Goal: Task Accomplishment & Management: Manage account settings

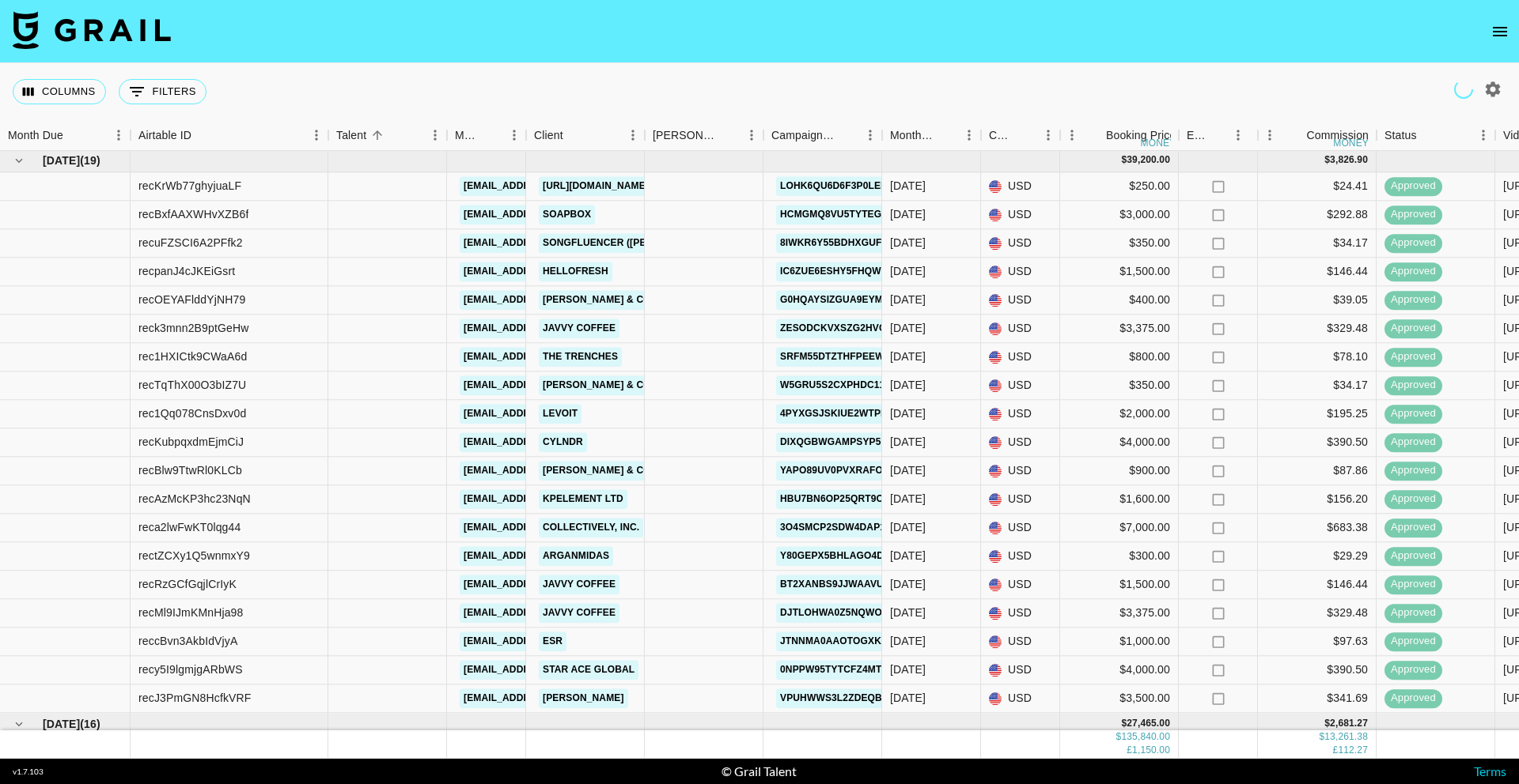
scroll to position [1651, 0]
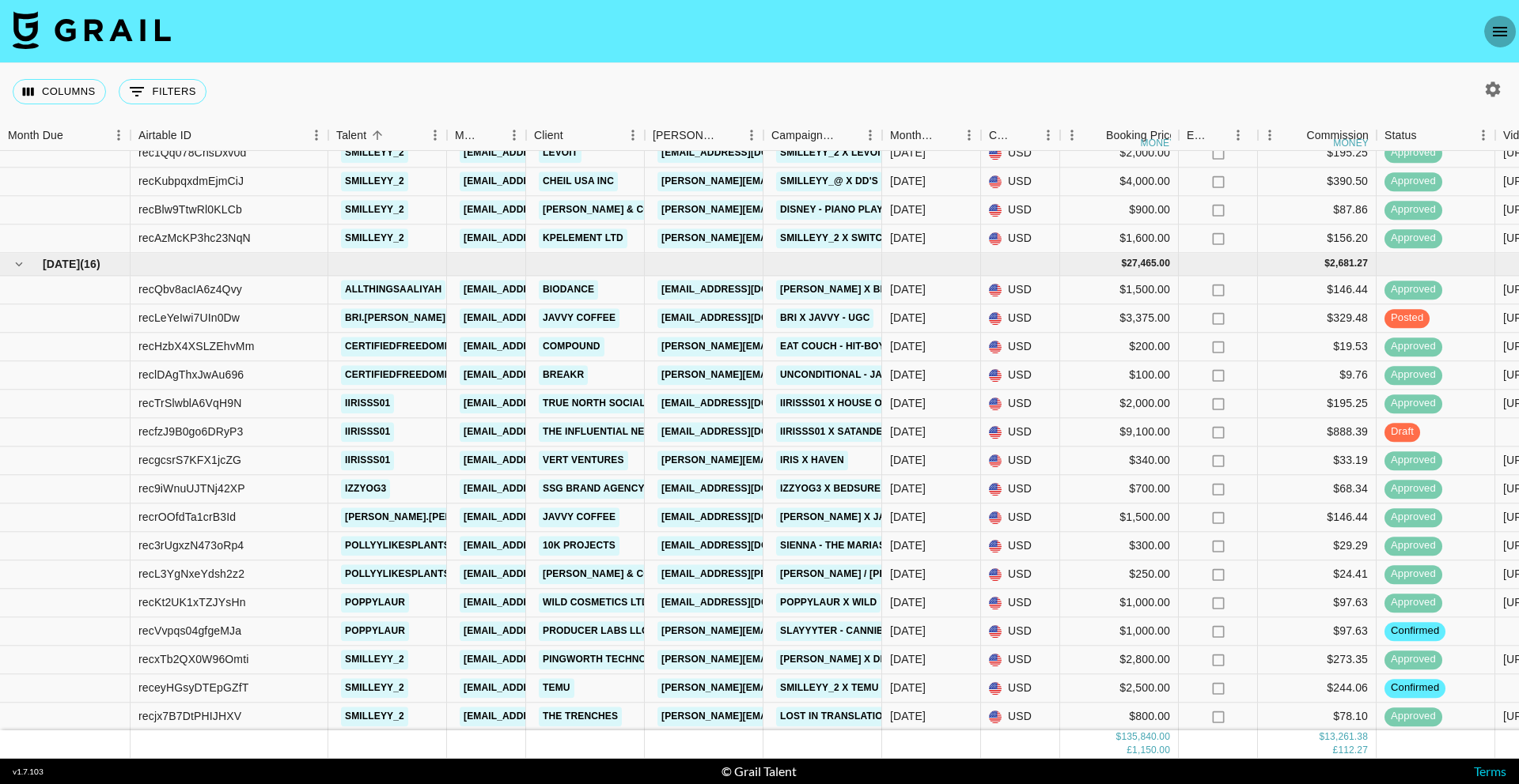
click at [1505, 34] on icon "open drawer" at bounding box center [1500, 32] width 19 height 19
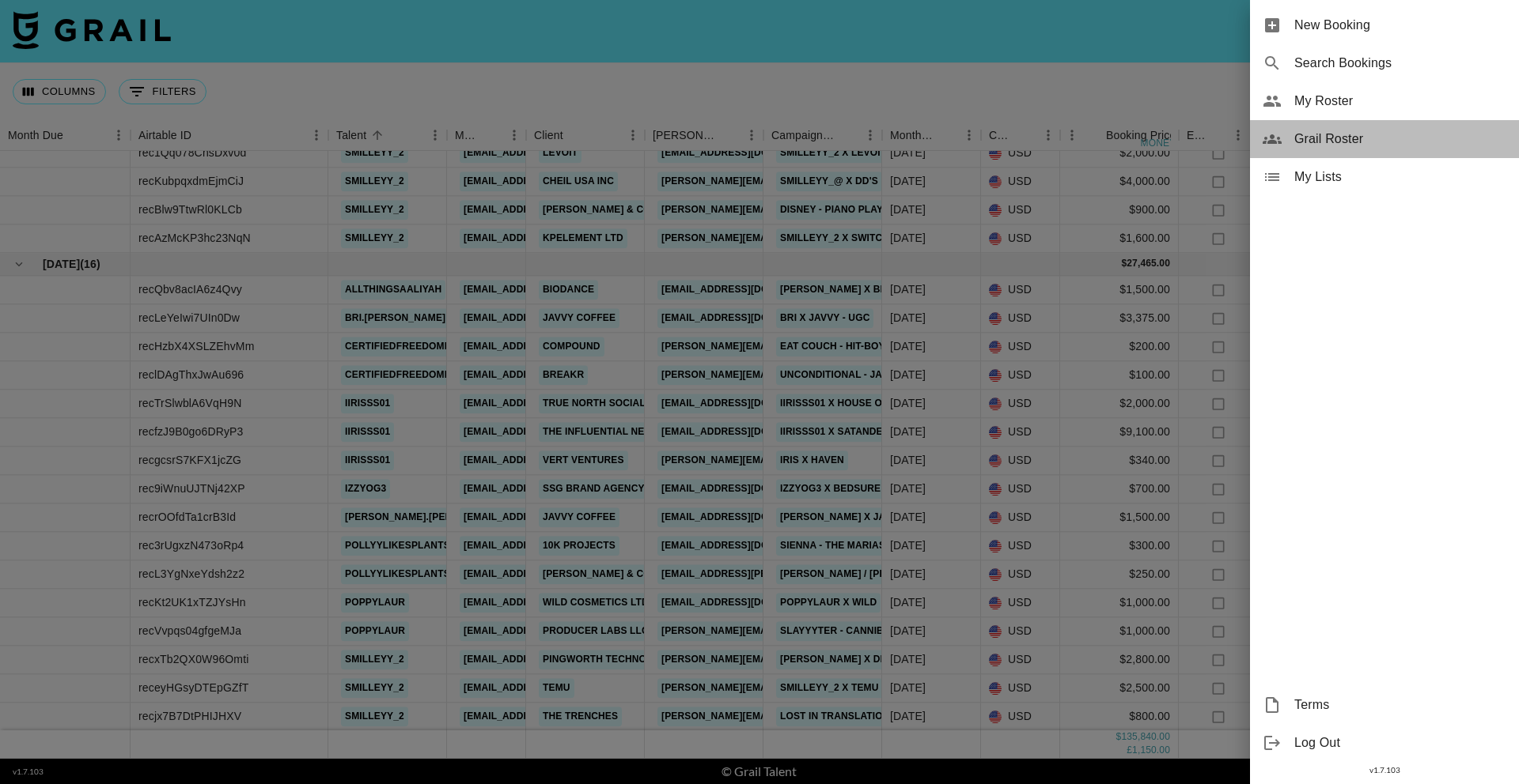
click at [1338, 144] on span "Grail Roster" at bounding box center [1399, 139] width 212 height 19
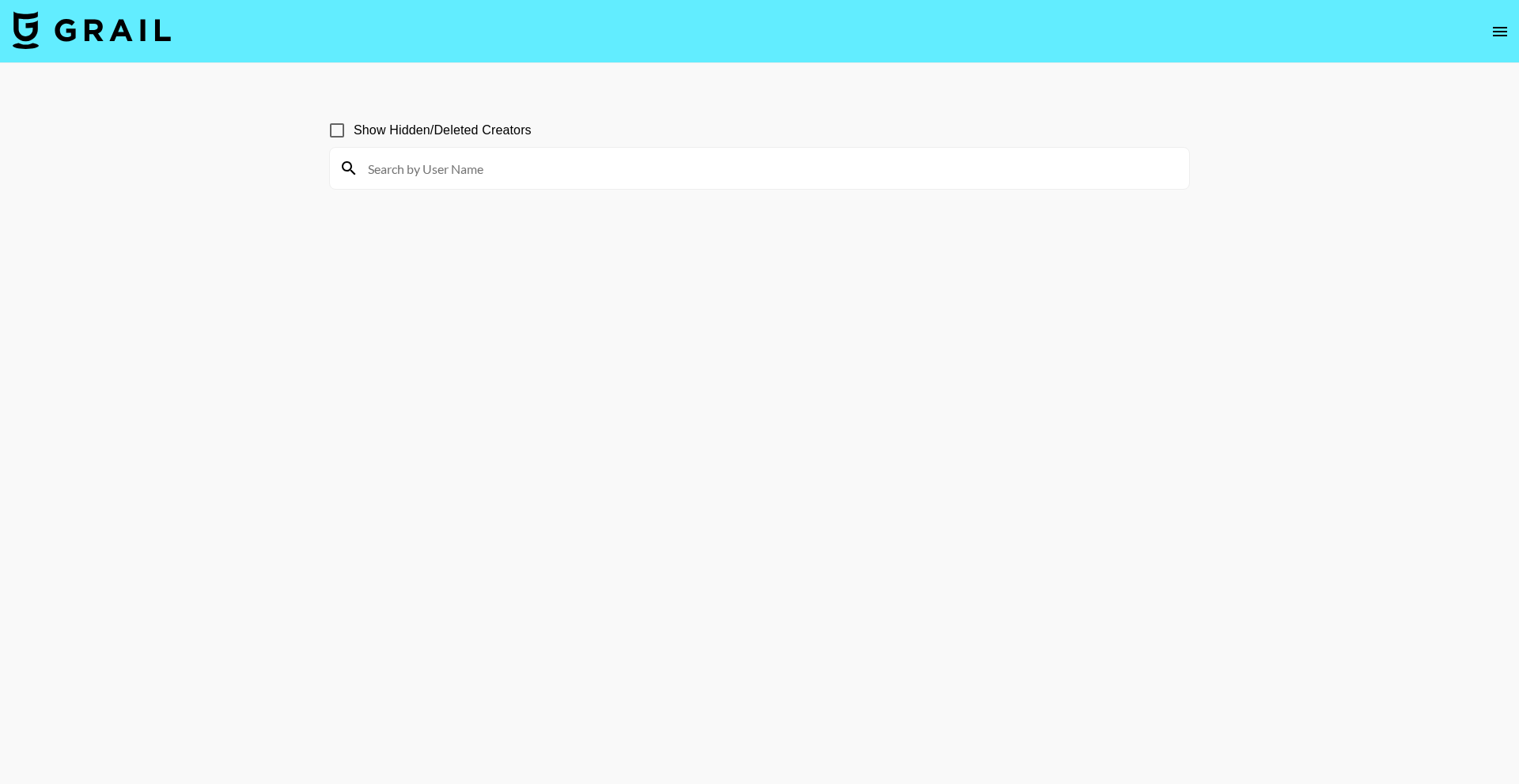
click at [1491, 35] on icon "open drawer" at bounding box center [1500, 32] width 19 height 19
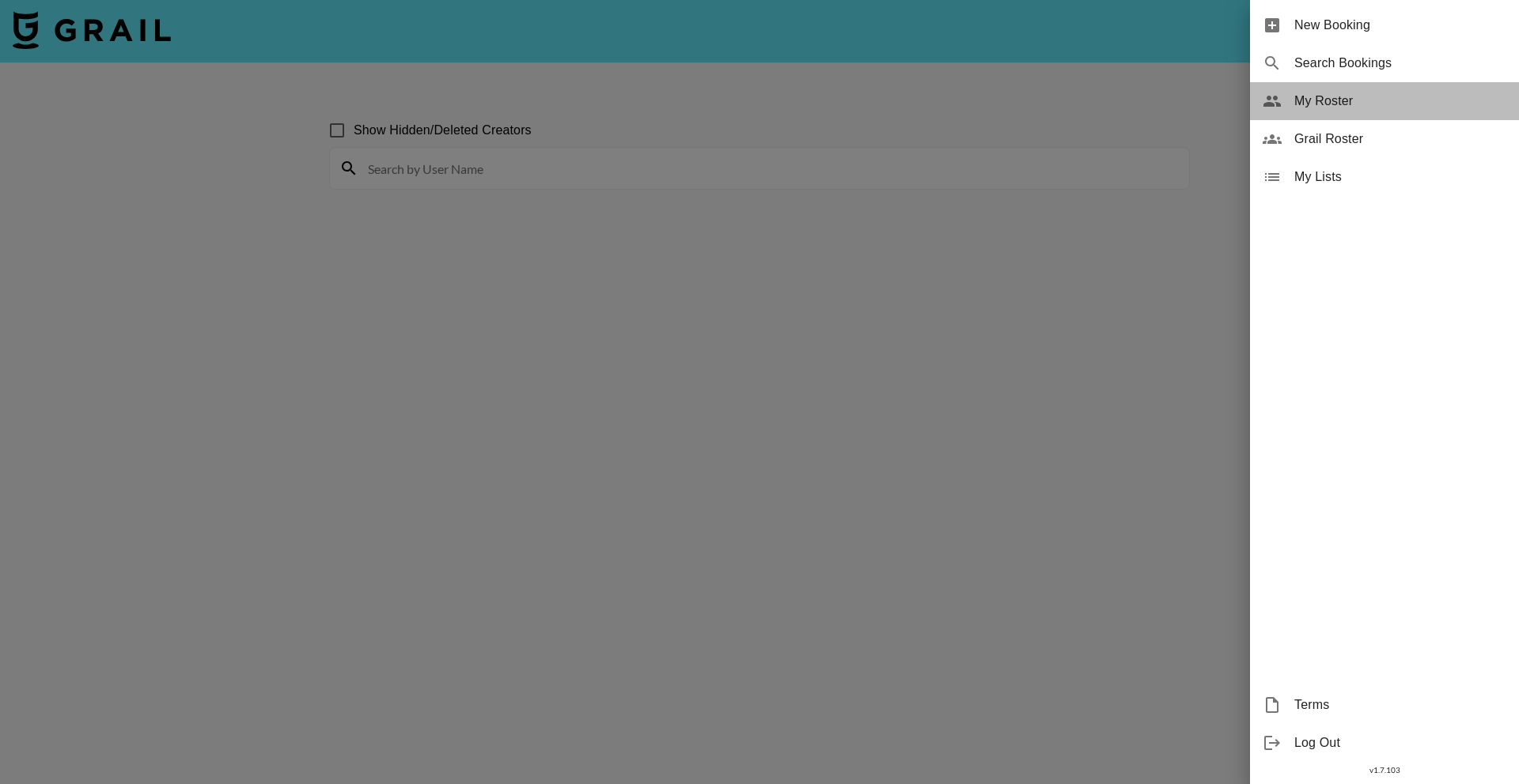
click at [1359, 106] on span "My Roster" at bounding box center [1399, 101] width 212 height 19
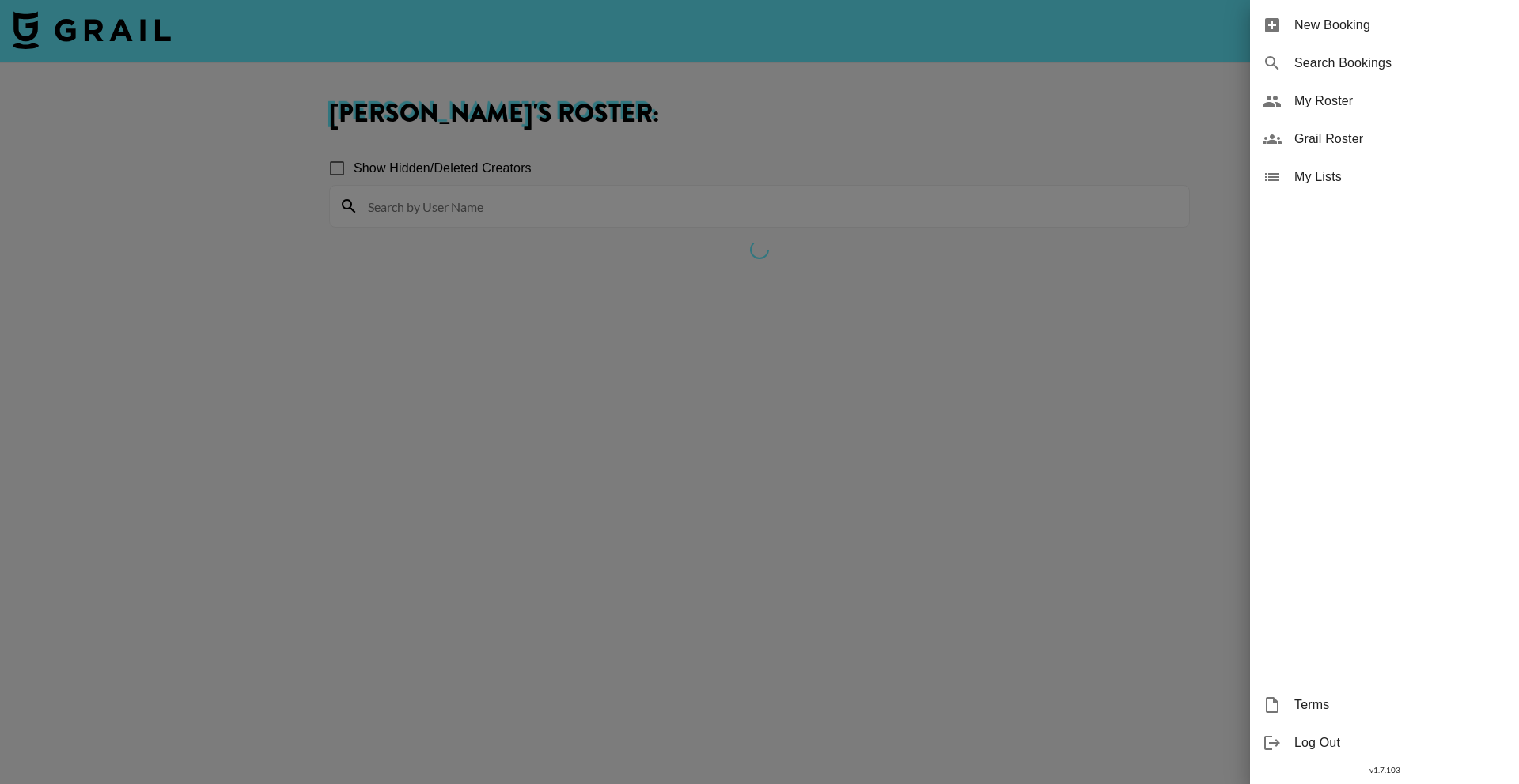
click at [834, 133] on div at bounding box center [760, 392] width 1519 height 784
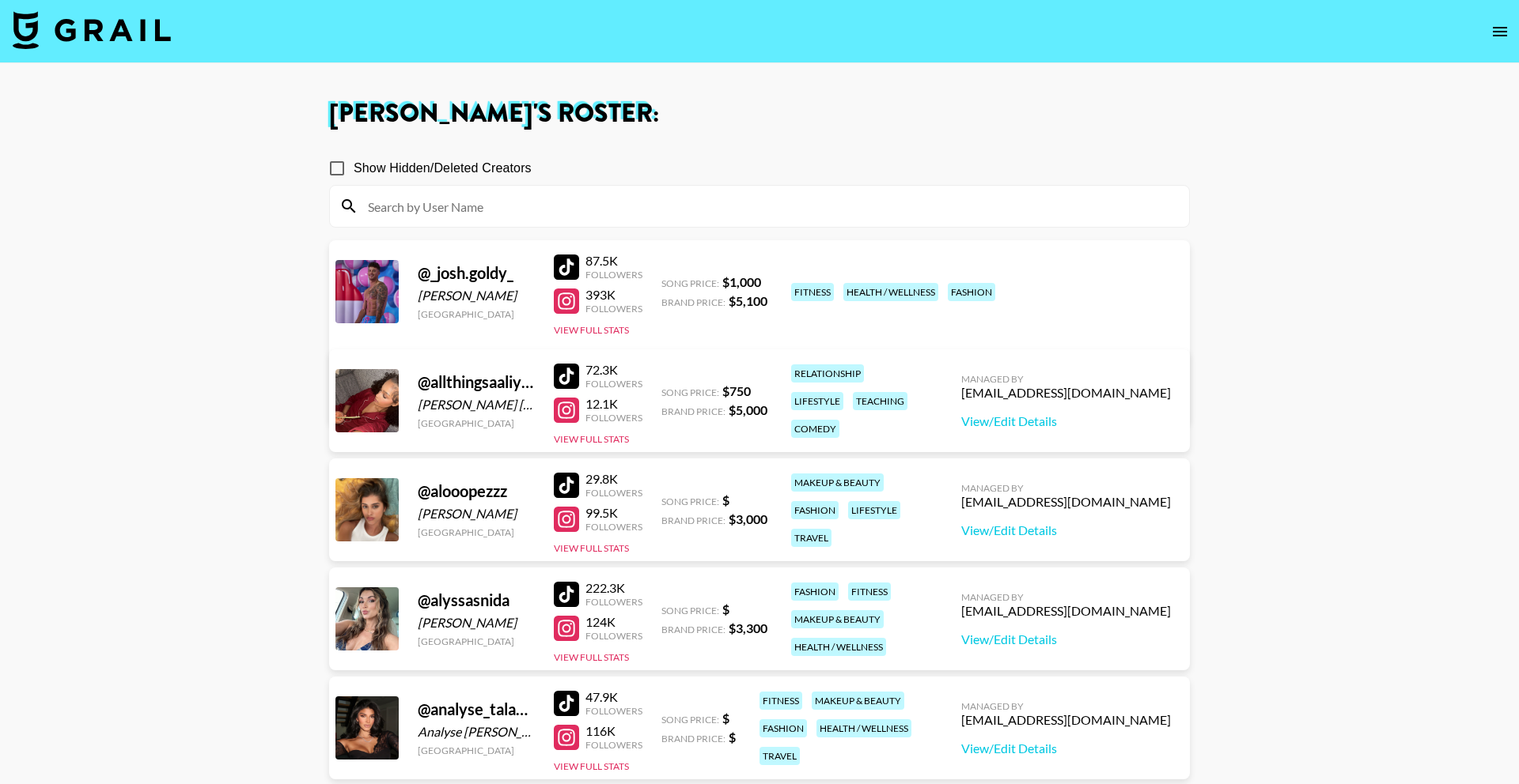
click at [419, 213] on input at bounding box center [768, 206] width 821 height 25
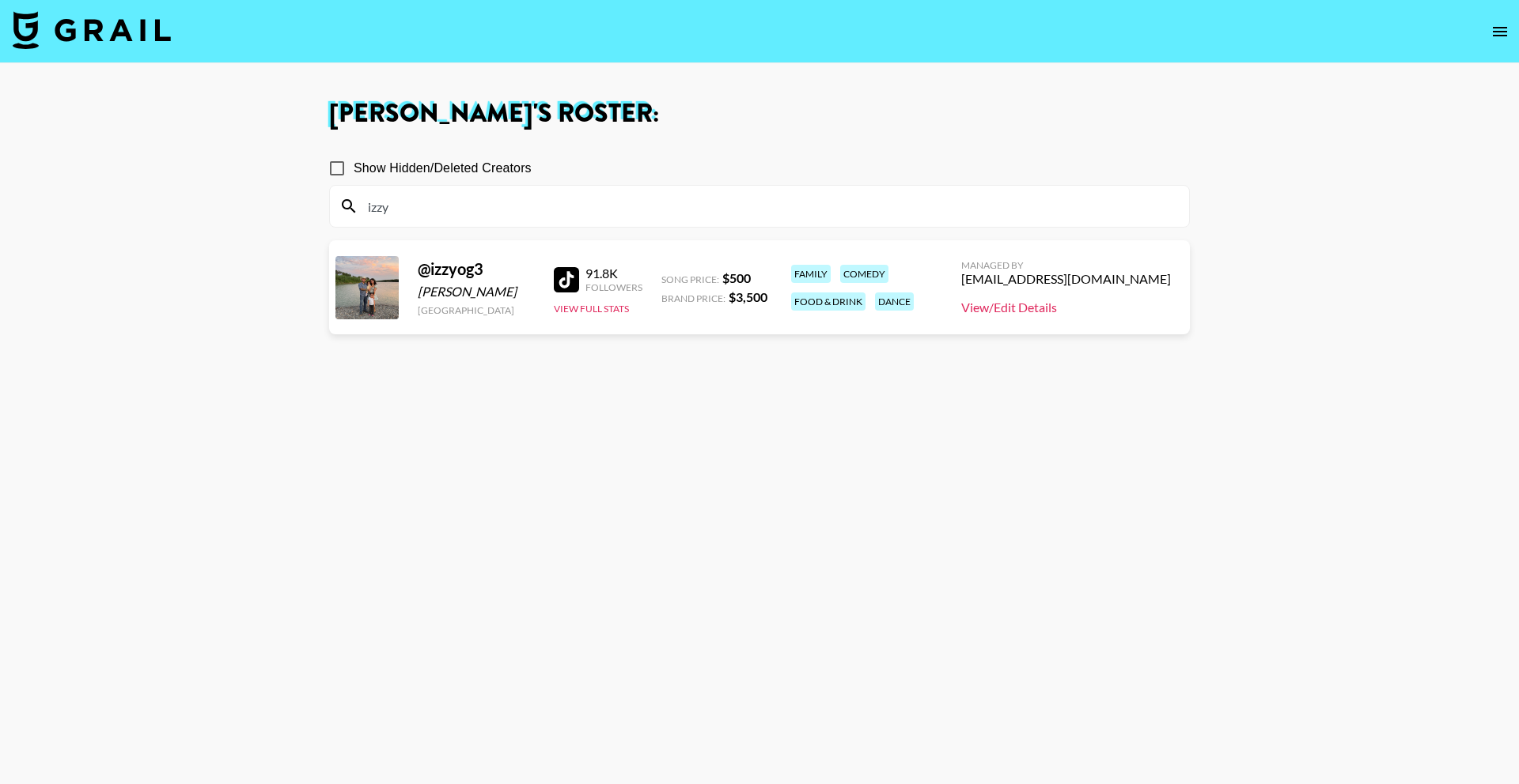
type input "izzy"
click at [1055, 313] on link "View/Edit Details" at bounding box center [1065, 308] width 210 height 16
click at [114, 20] on img at bounding box center [92, 30] width 158 height 38
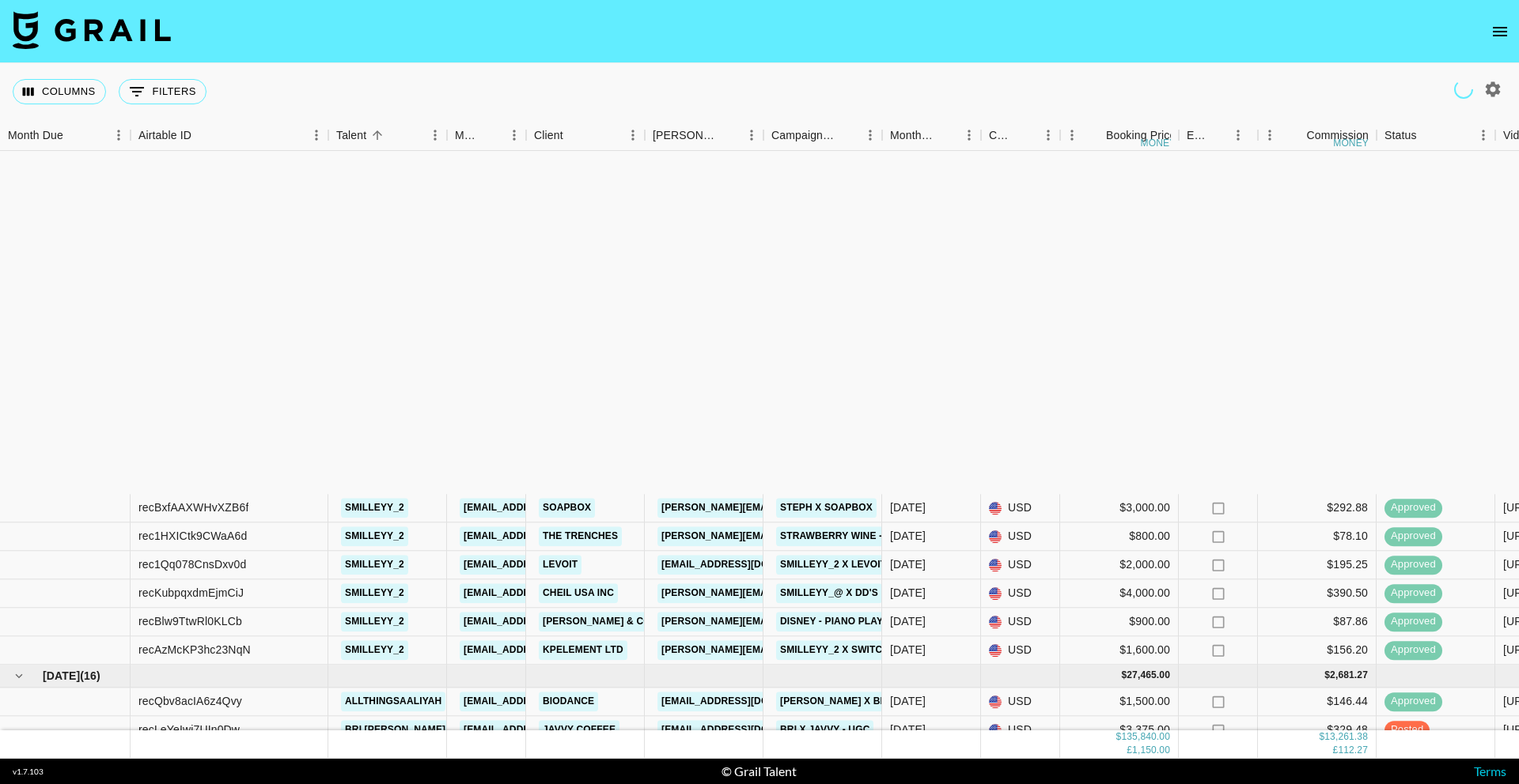
scroll to position [1651, 0]
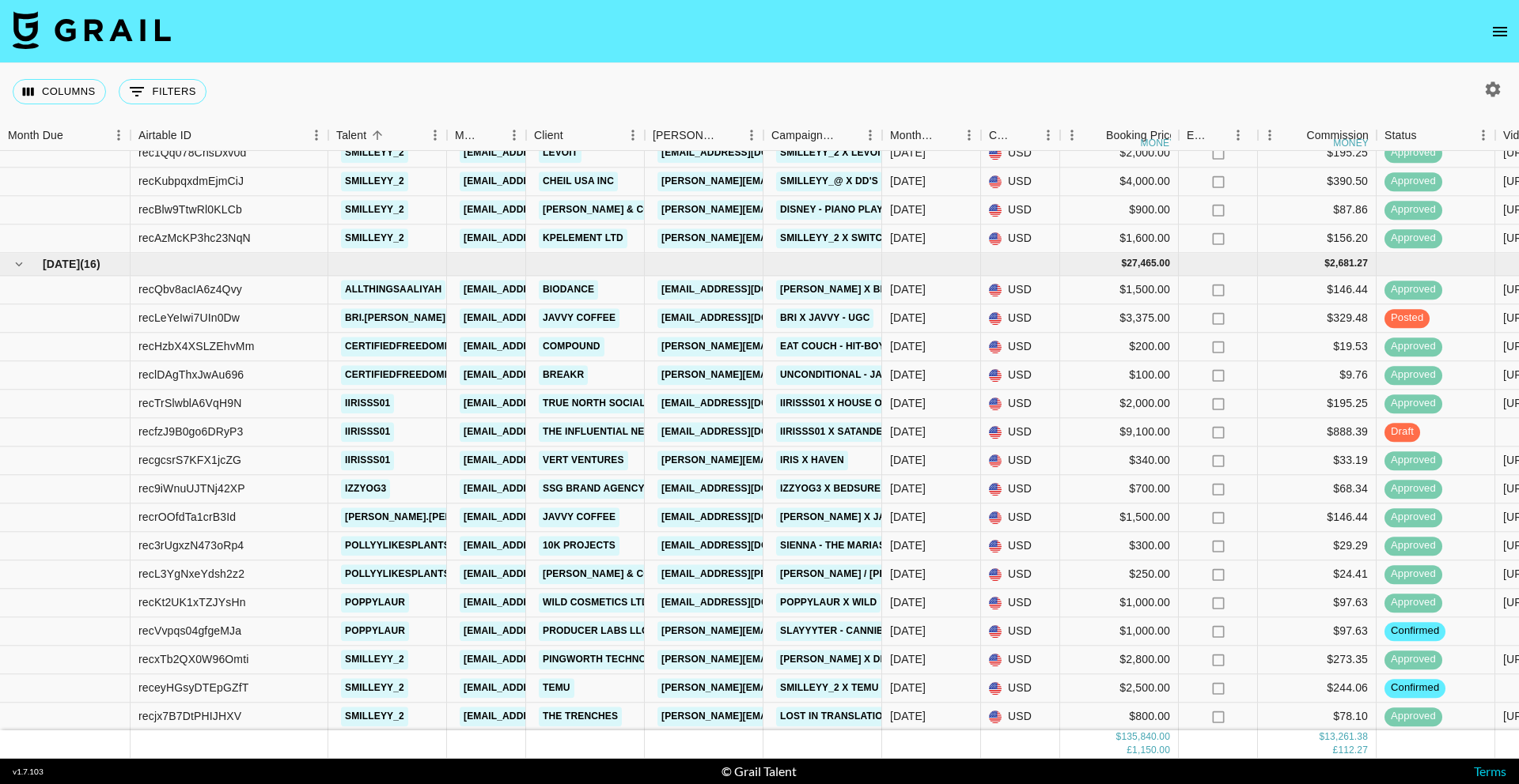
click at [1485, 26] on button "open drawer" at bounding box center [1499, 31] width 31 height 31
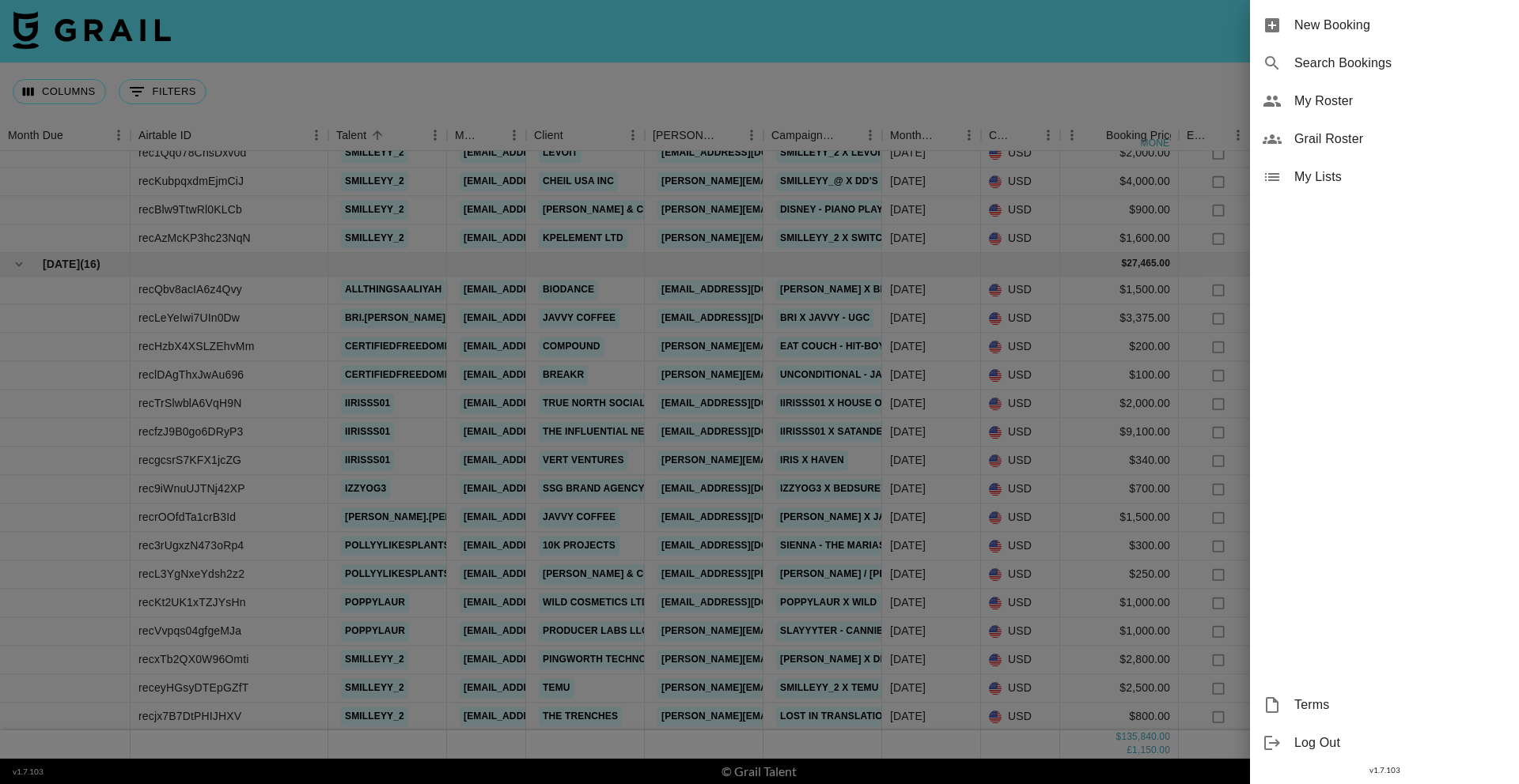
click at [1417, 33] on span "New Booking" at bounding box center [1399, 26] width 212 height 19
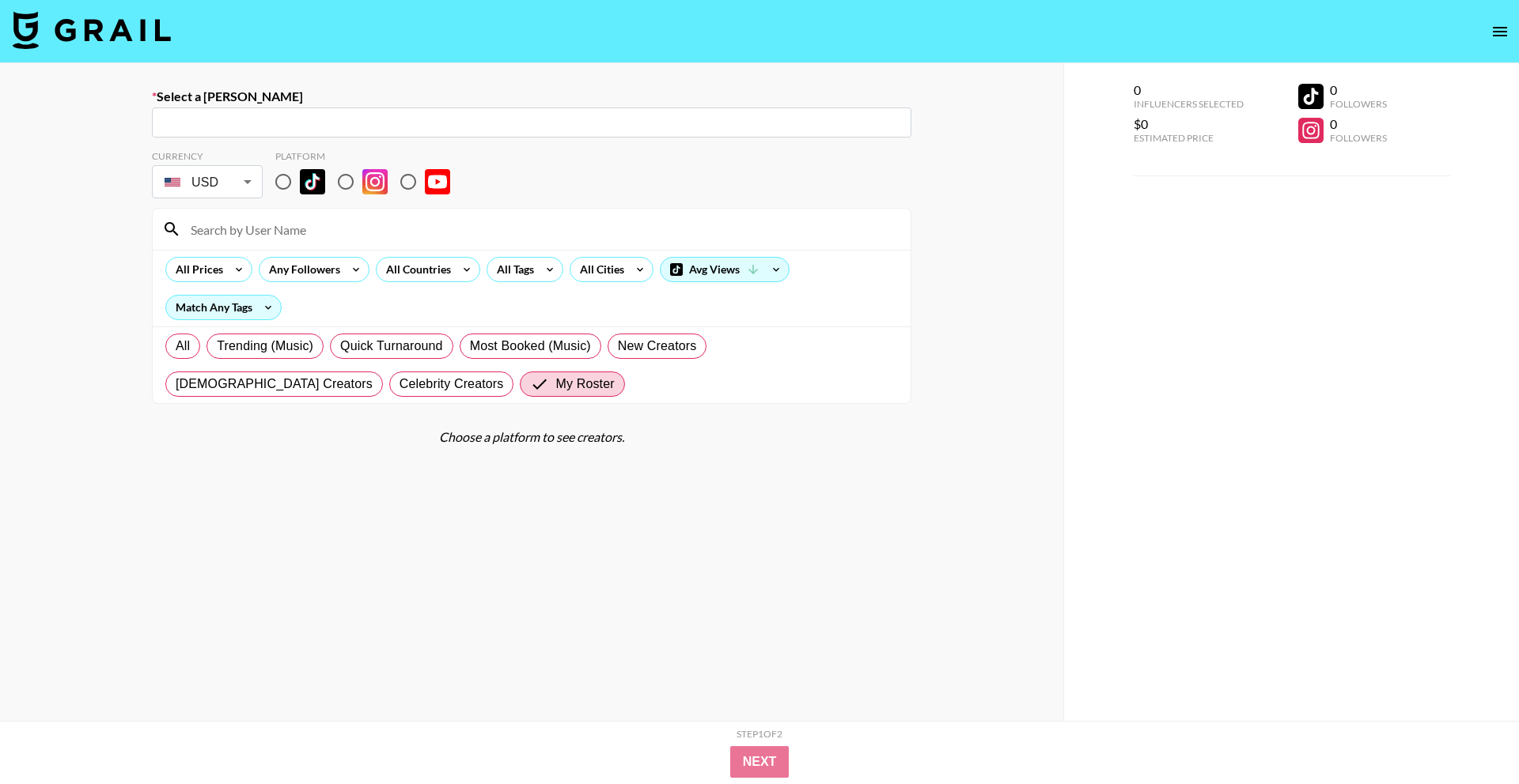
click at [390, 121] on input "text" at bounding box center [532, 123] width 740 height 18
paste input "natalie@the-trenches.com"
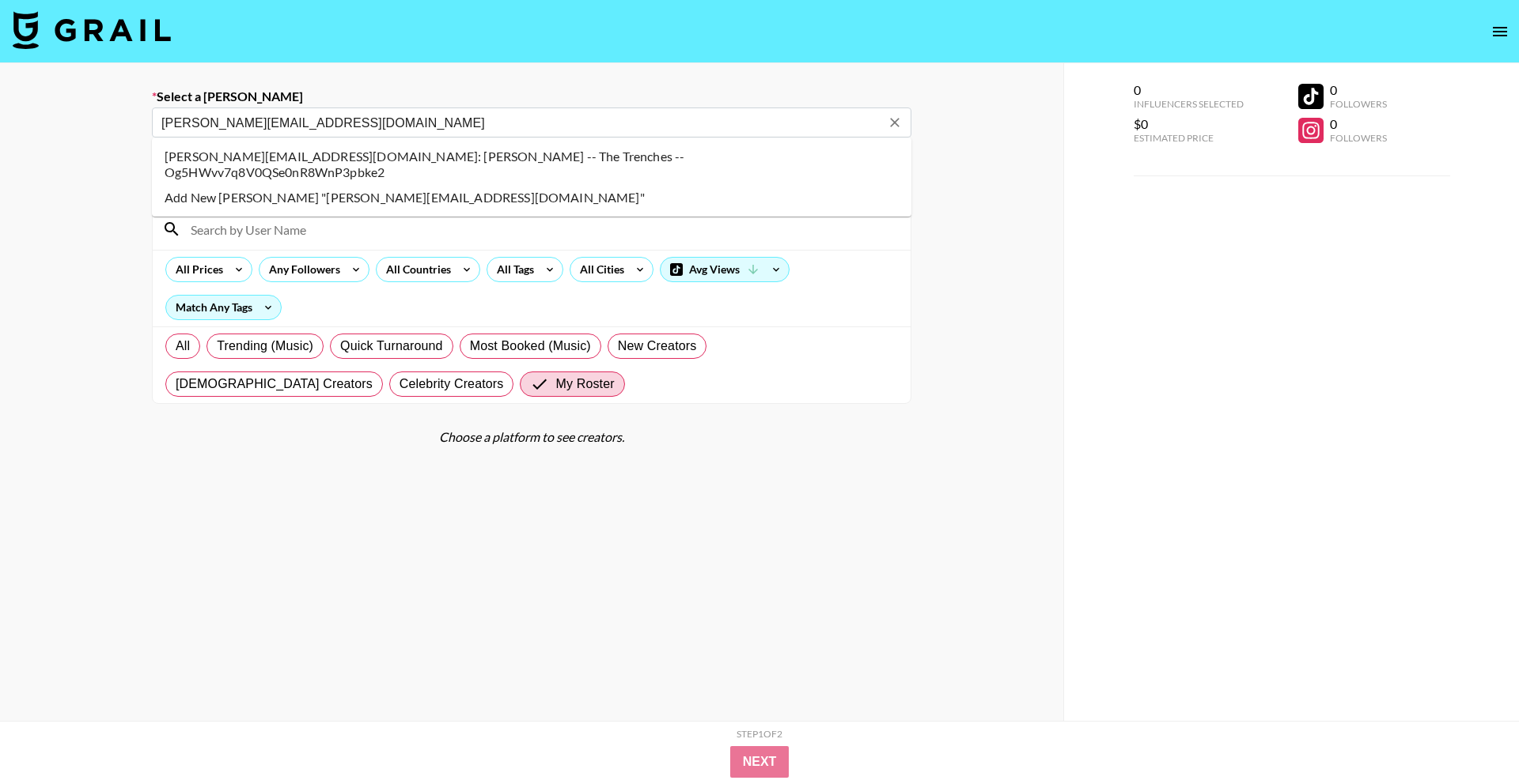
click at [607, 162] on li "natalie@the-trenches.com: Natalie Smith -- The Trenches -- Og5HWvv7q8V0QSe0nR8W…" at bounding box center [532, 164] width 760 height 41
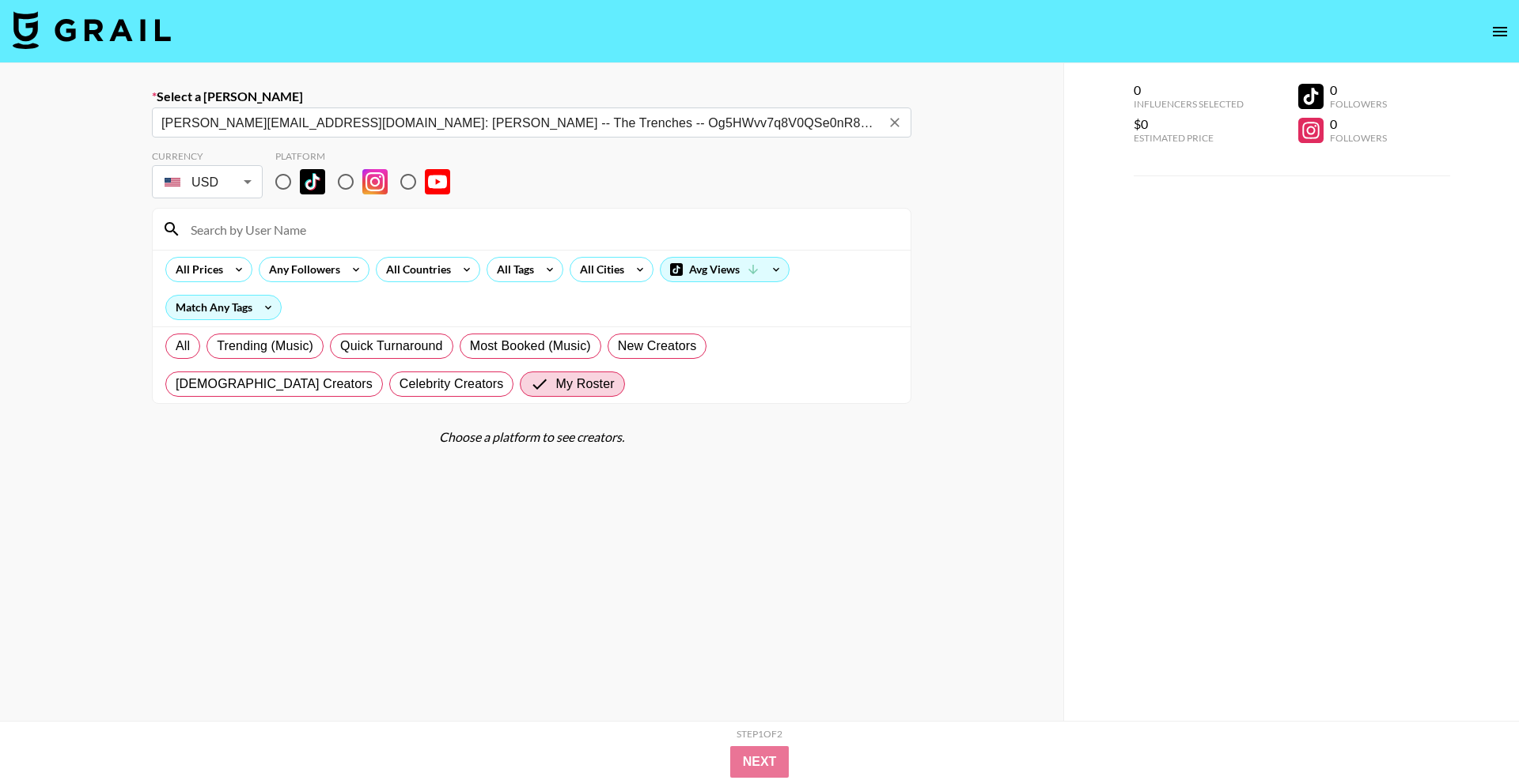
type input "natalie@the-trenches.com: Natalie Smith -- The Trenches -- Og5HWvv7q8V0QSe0nR8W…"
click at [29, 193] on div "Select a Booker natalie@the-trenches.com: Natalie Smith -- The Trenches -- Og5H…" at bounding box center [531, 449] width 1063 height 770
click at [308, 183] on img at bounding box center [312, 181] width 25 height 25
click at [300, 183] on input "radio" at bounding box center [282, 181] width 33 height 33
radio input "true"
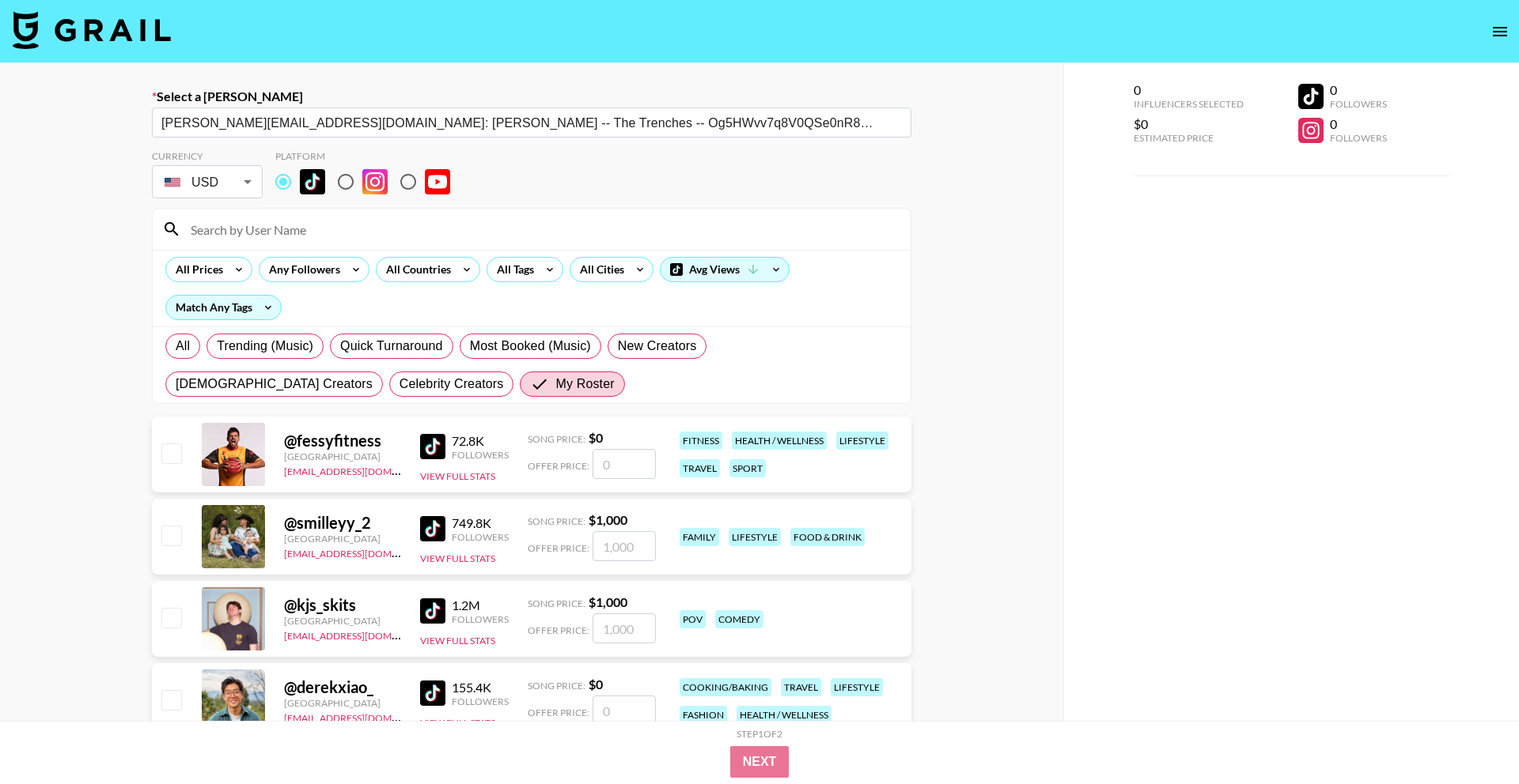
click at [352, 221] on input at bounding box center [541, 228] width 720 height 25
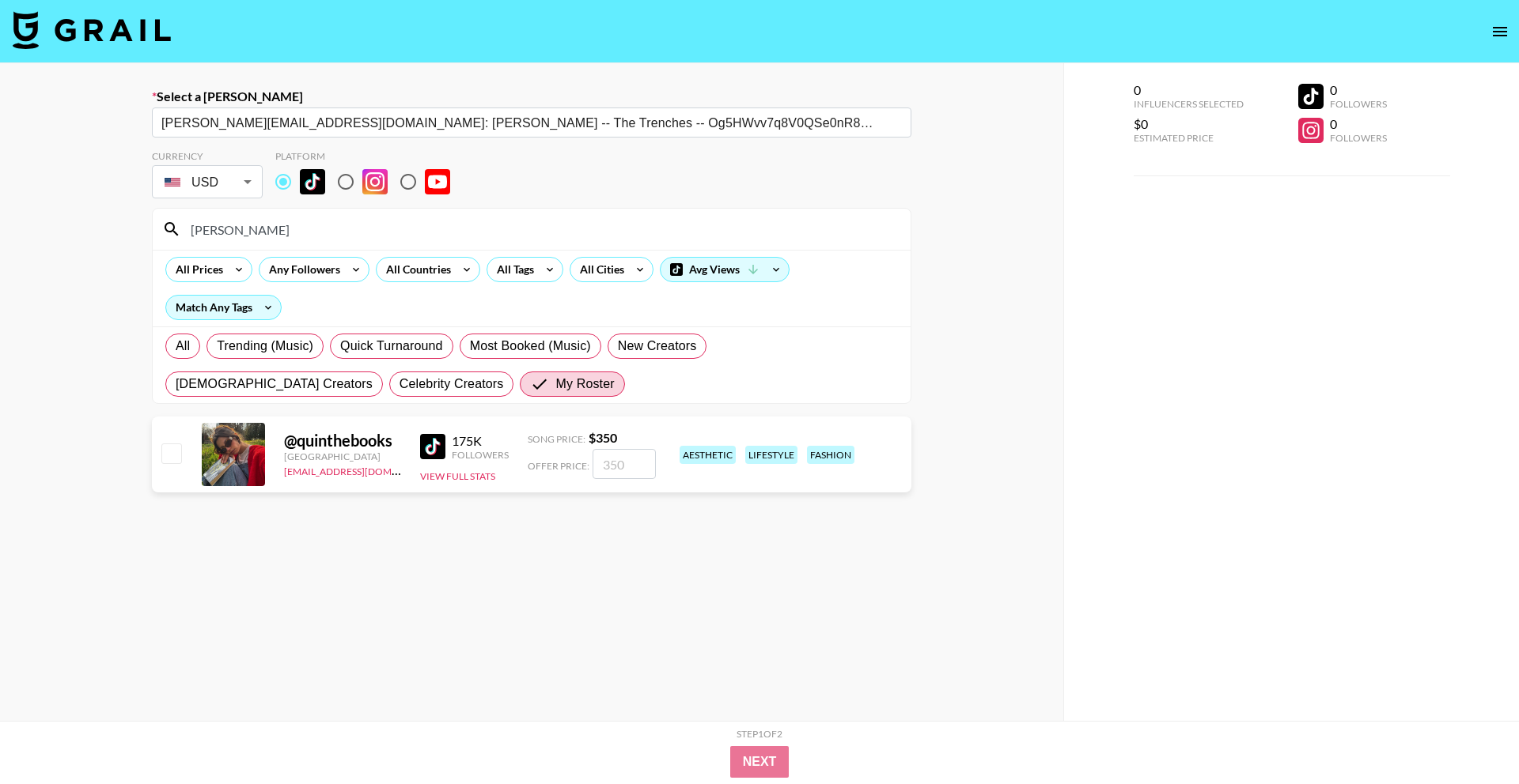
type input "quint"
click at [654, 463] on div "Offer Price:" at bounding box center [591, 463] width 128 height 30
click at [631, 470] on input "number" at bounding box center [624, 463] width 64 height 30
checkbox input "true"
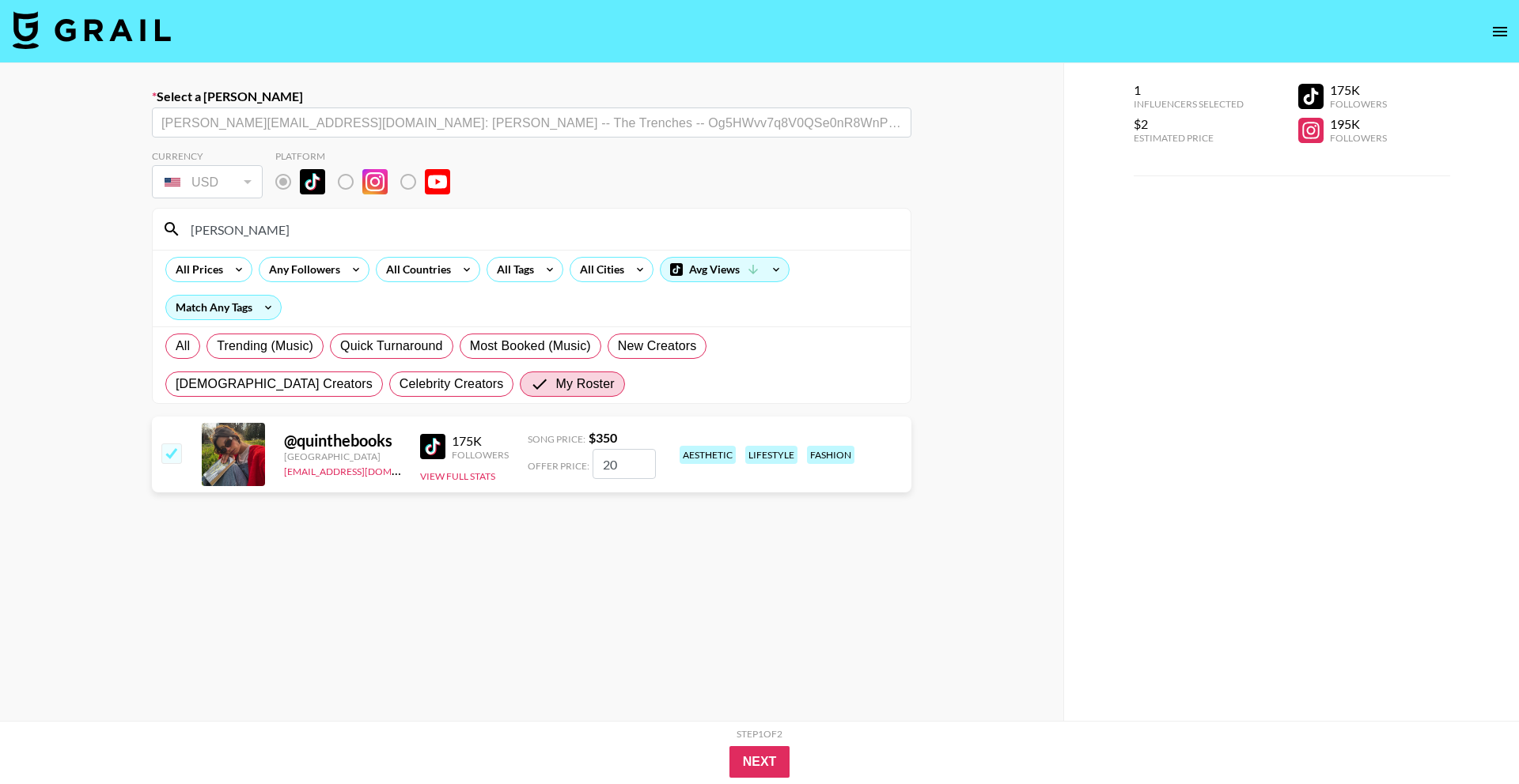
type input "200"
click at [760, 772] on button "Next" at bounding box center [760, 761] width 61 height 31
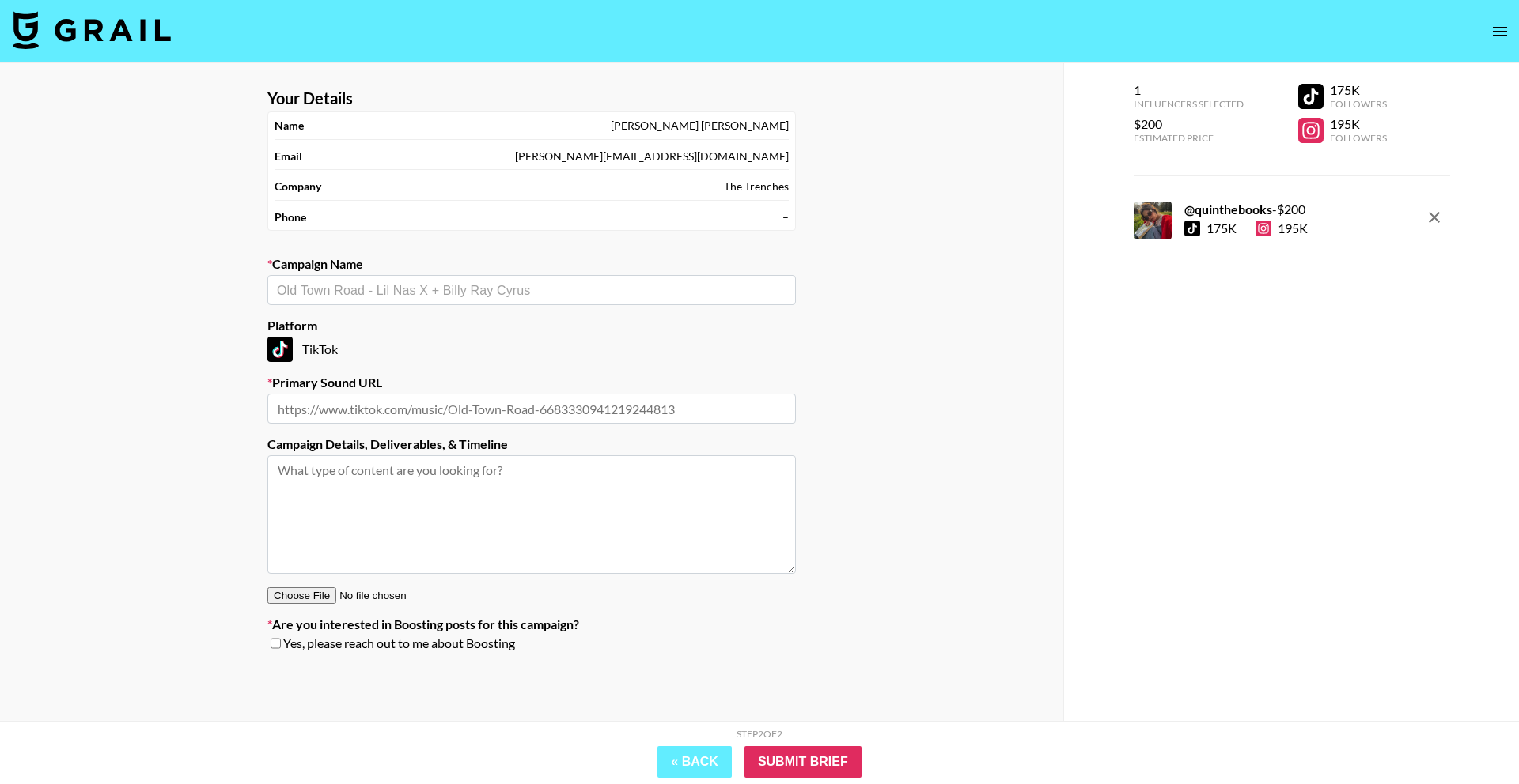
click at [434, 293] on input "text" at bounding box center [531, 290] width 509 height 18
click at [433, 330] on li "Add New Campaign: "Everybody Scream - Florence + the Machine"" at bounding box center [531, 323] width 529 height 25
type input "Everybody Scream - Florence + the Machine"
click at [411, 410] on input "text" at bounding box center [531, 408] width 529 height 30
paste input "https://www.tiktok.com/music/Everybody-Scream-7540674324724074497?is_from_webap…"
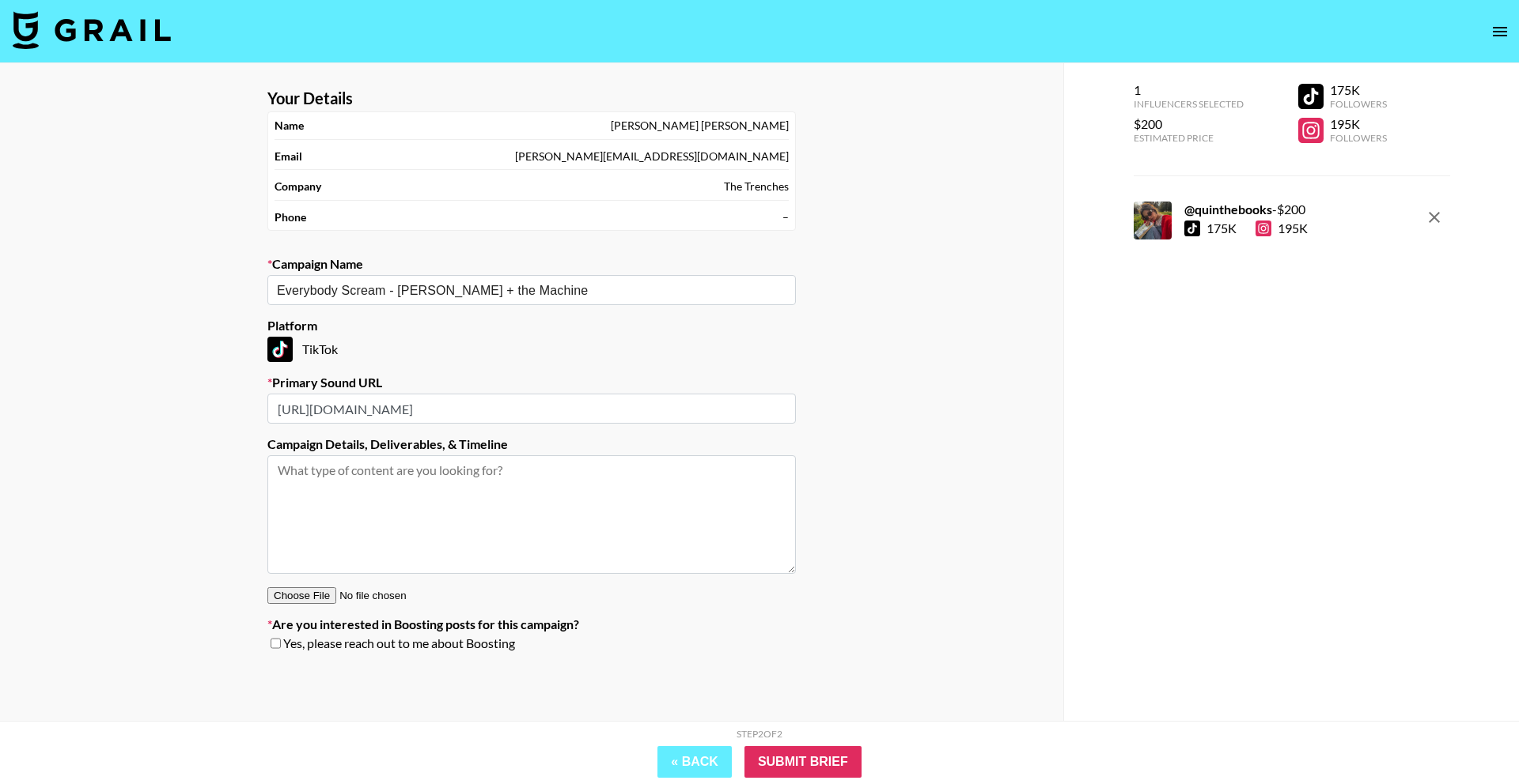
scroll to position [0, 130]
type input "https://www.tiktok.com/music/Everybody-Scream-7540674324724074497?is_from_webap…"
click at [428, 503] on textarea at bounding box center [531, 514] width 529 height 118
type textarea "1 TT"
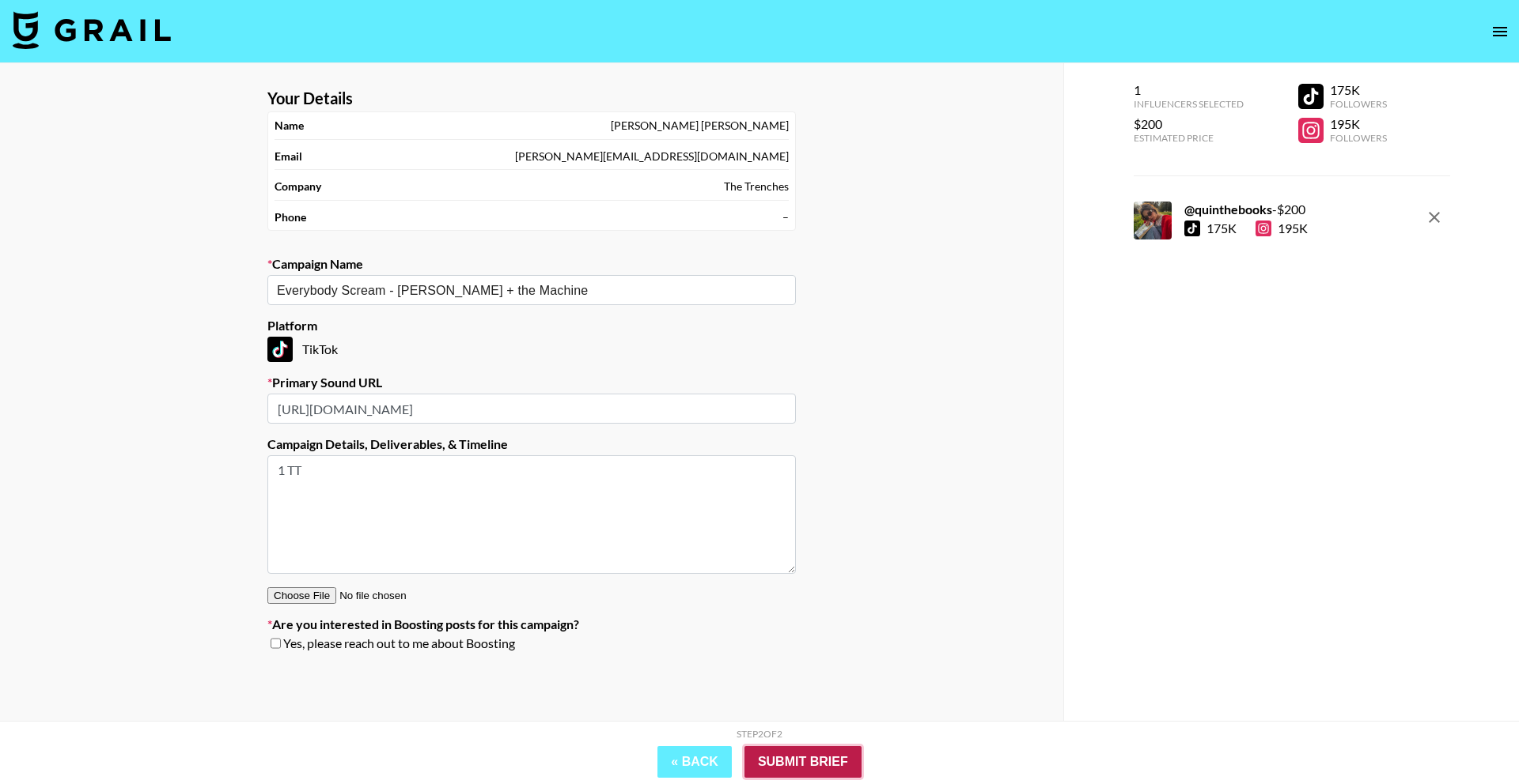
click at [767, 749] on input "Submit Brief" at bounding box center [802, 761] width 117 height 31
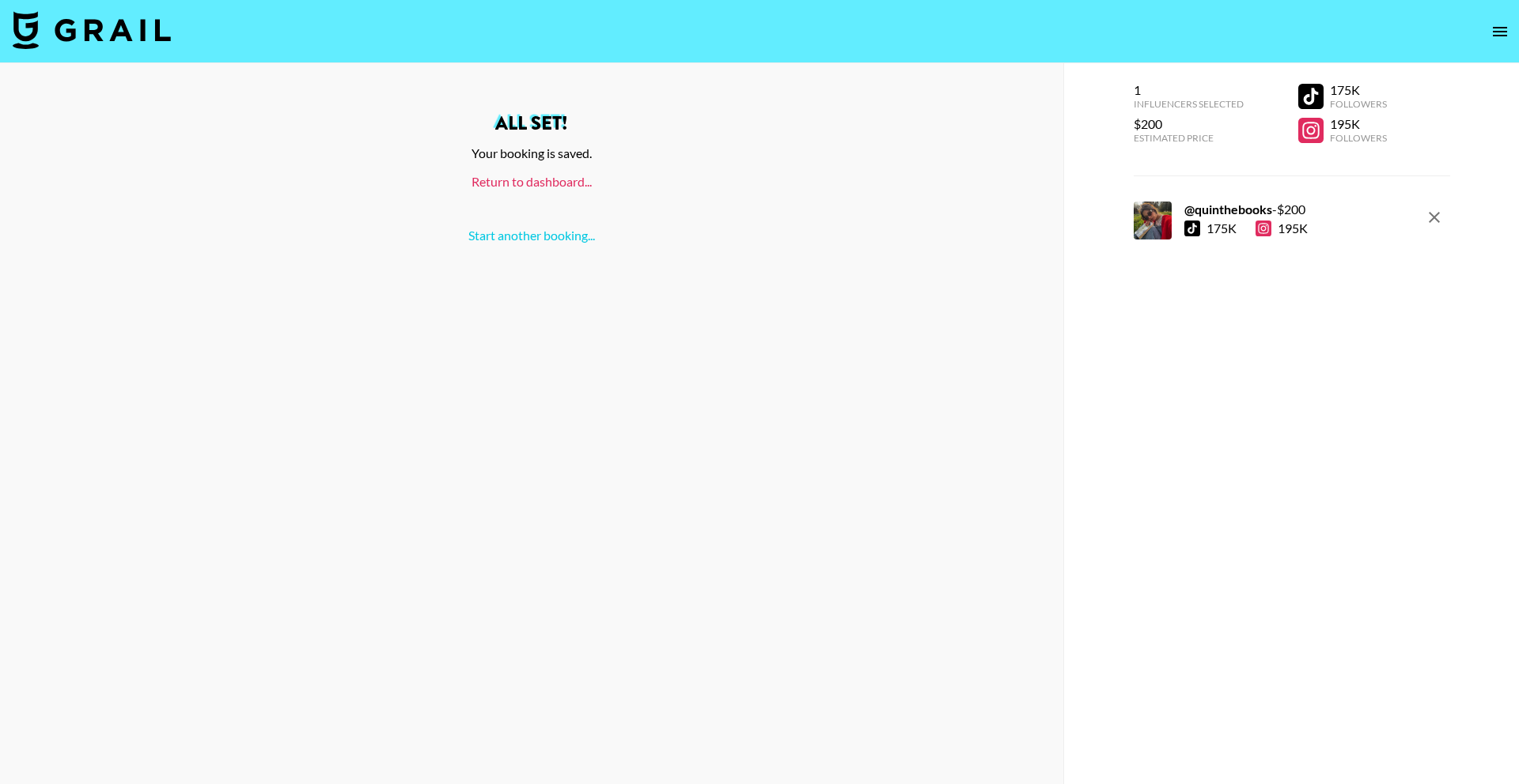
click at [527, 183] on link "Return to dashboard..." at bounding box center [531, 181] width 120 height 15
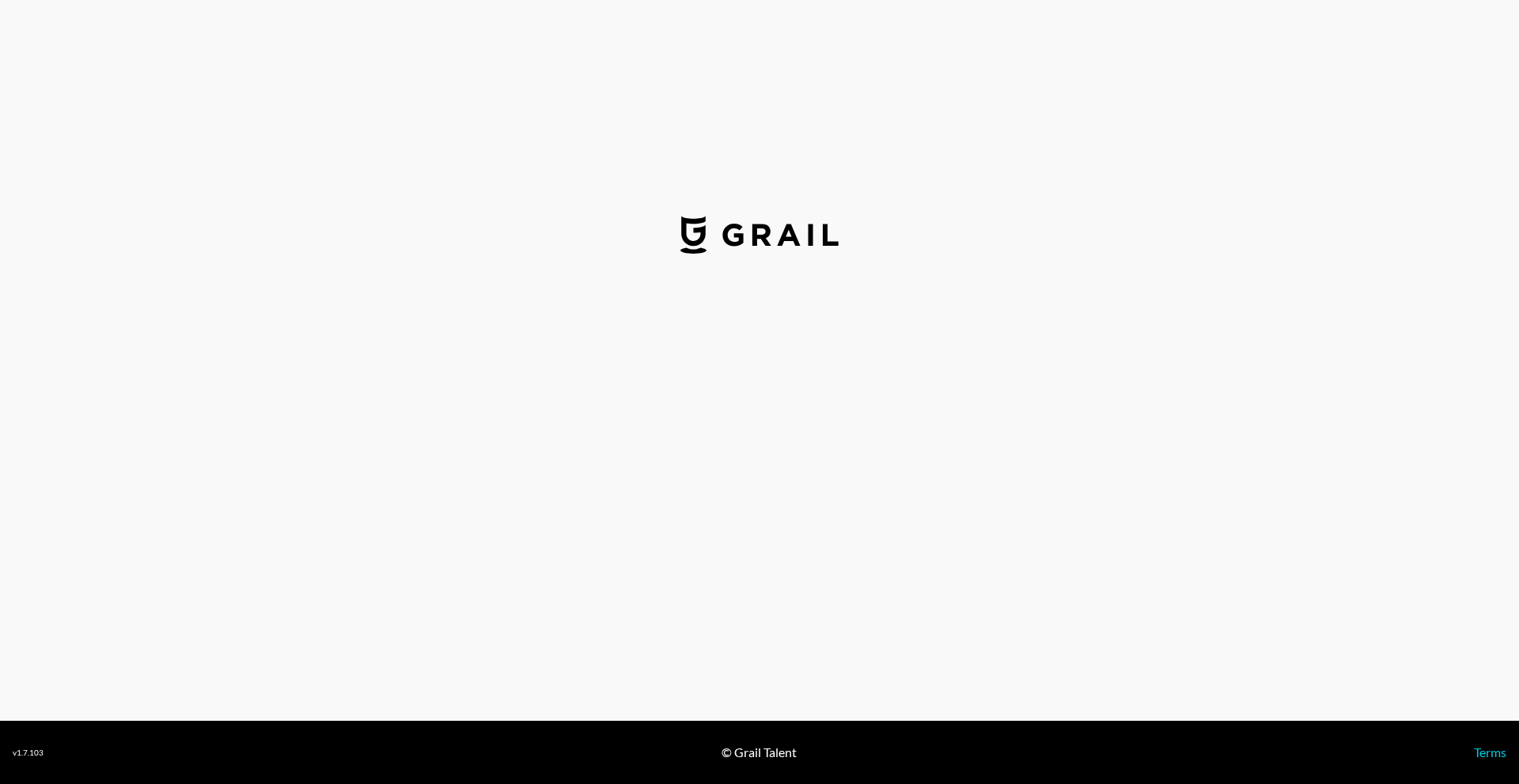
select select "USD"
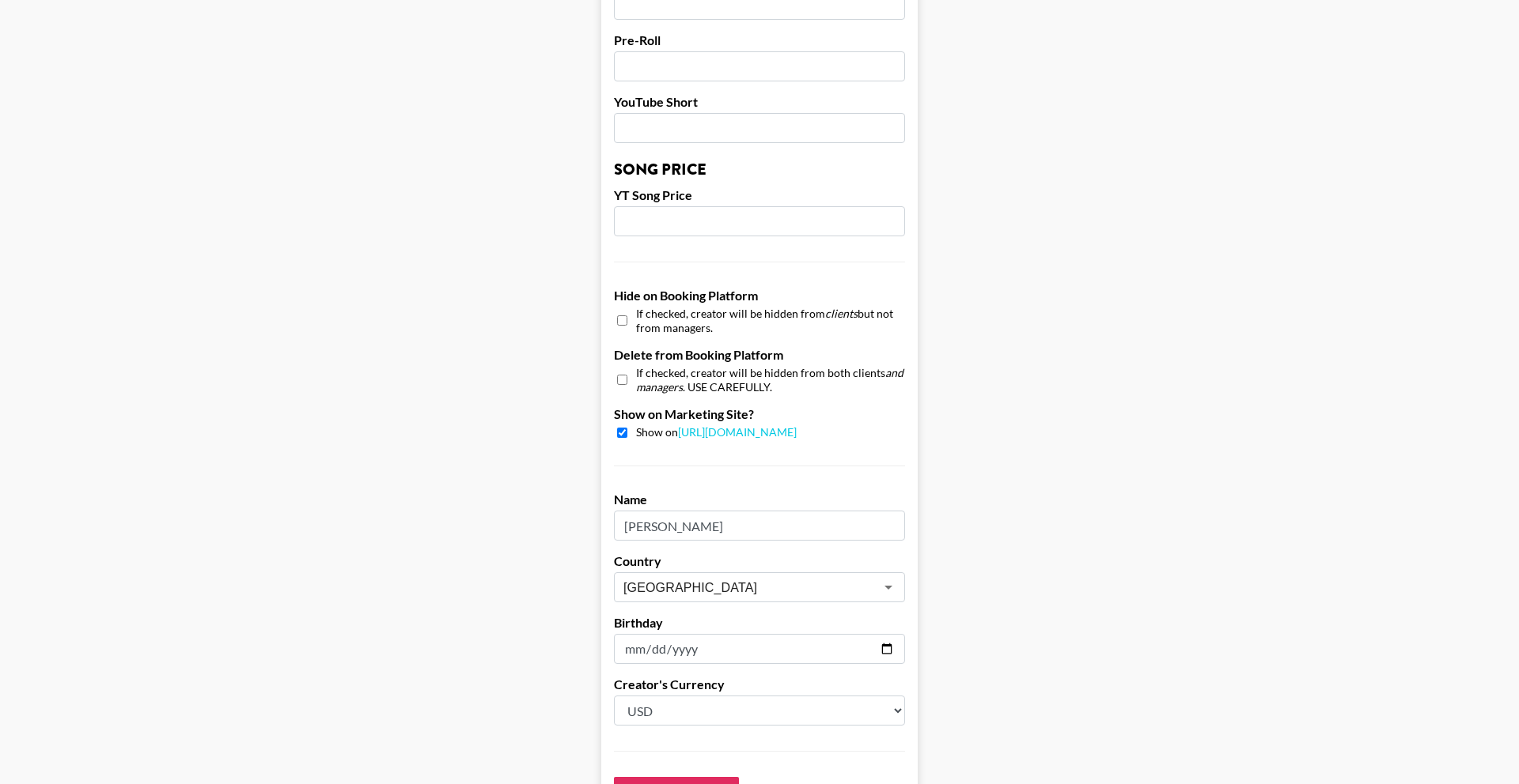
scroll to position [1361, 0]
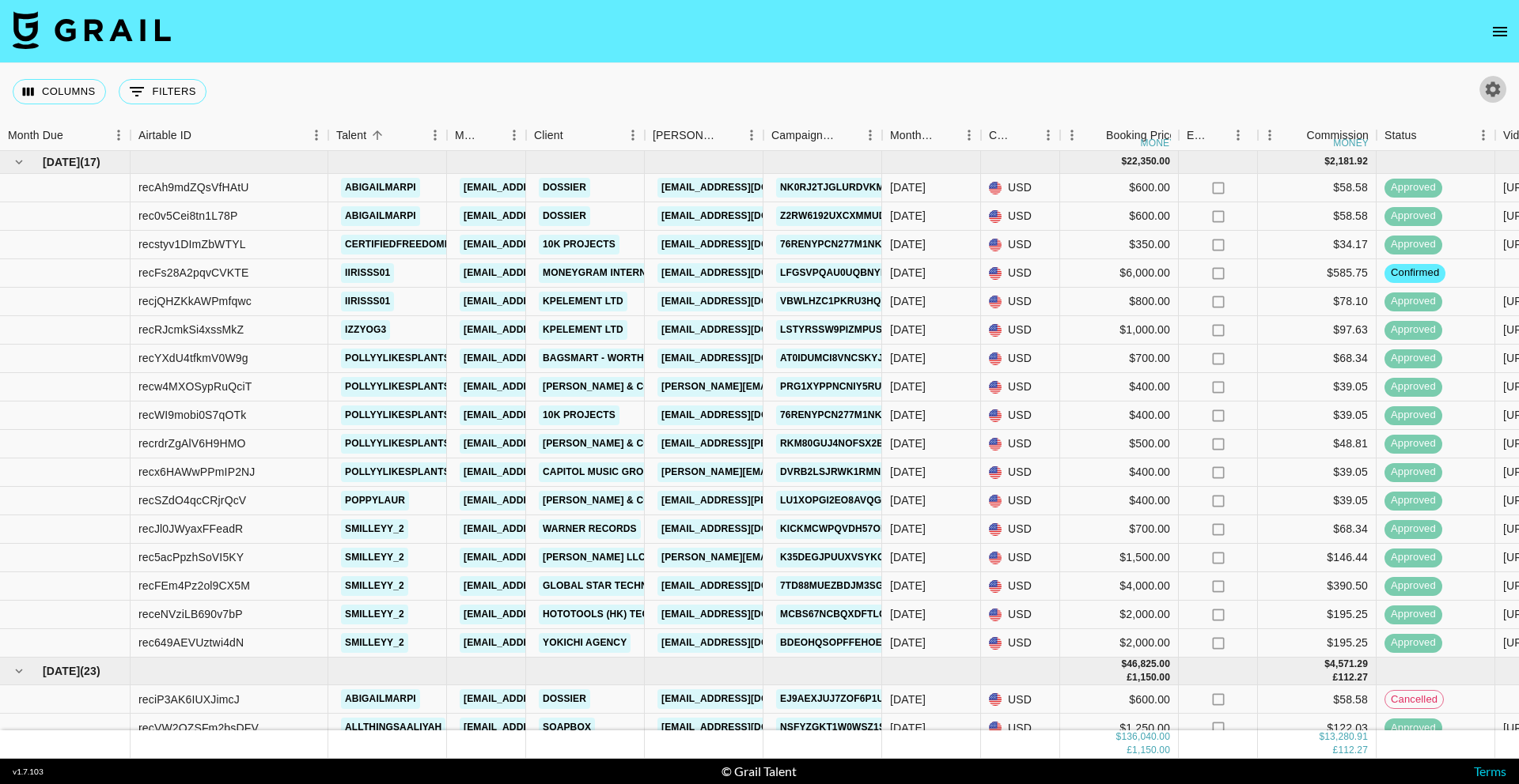
click at [1499, 90] on icon "button" at bounding box center [1492, 89] width 19 height 19
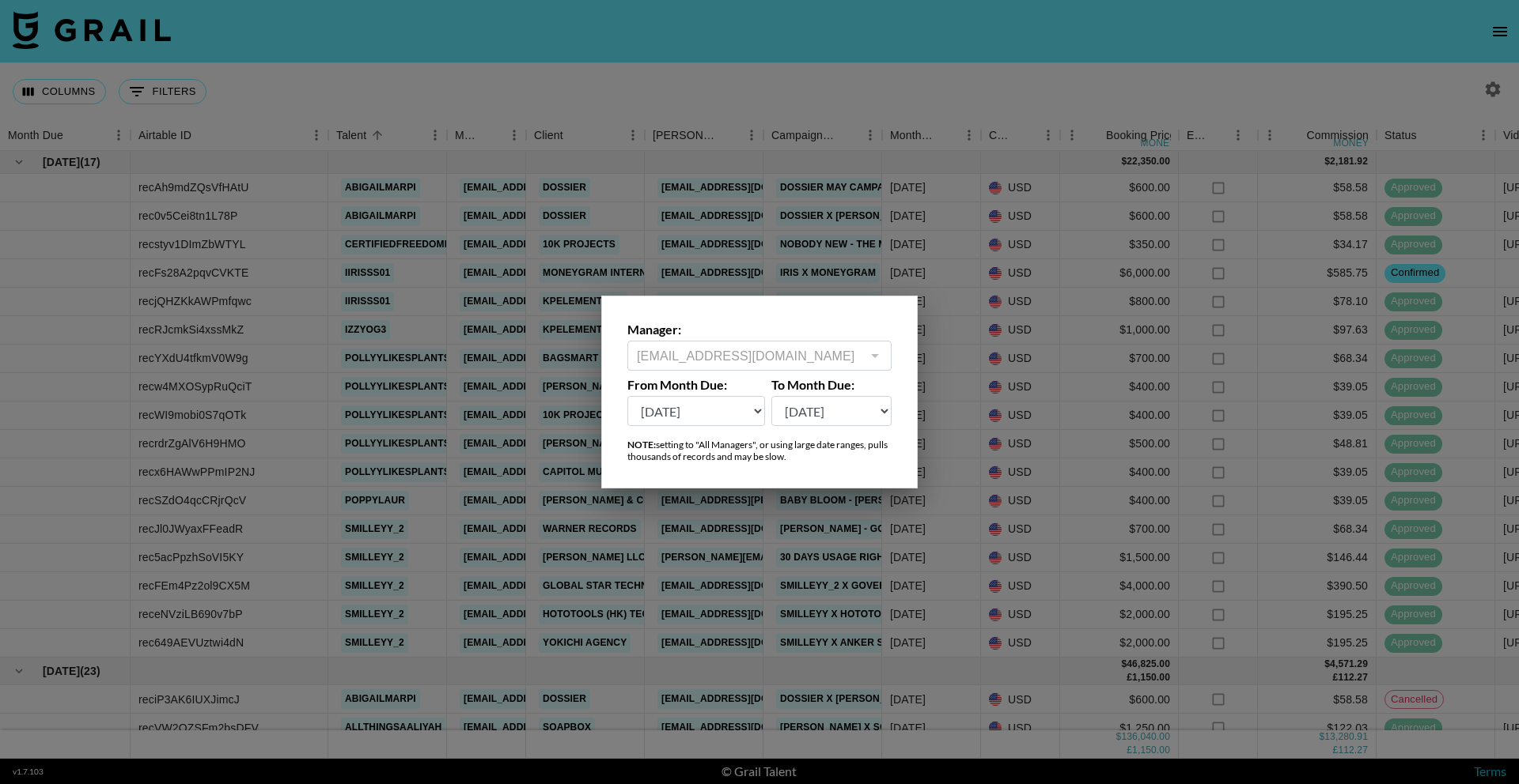
click at [699, 407] on select "Sep '26 Aug '26 Jul '26 Jun '26 May '26 Apr '26 Mar '26 Feb '26 Jan '26 Dec '25…" at bounding box center [696, 411] width 138 height 30
select select "Sep '25"
click at [628, 396] on select "Sep '26 Aug '26 Jul '26 Jun '26 May '26 Apr '26 Mar '26 Feb '26 Jan '26 Dec '25…" at bounding box center [696, 411] width 138 height 30
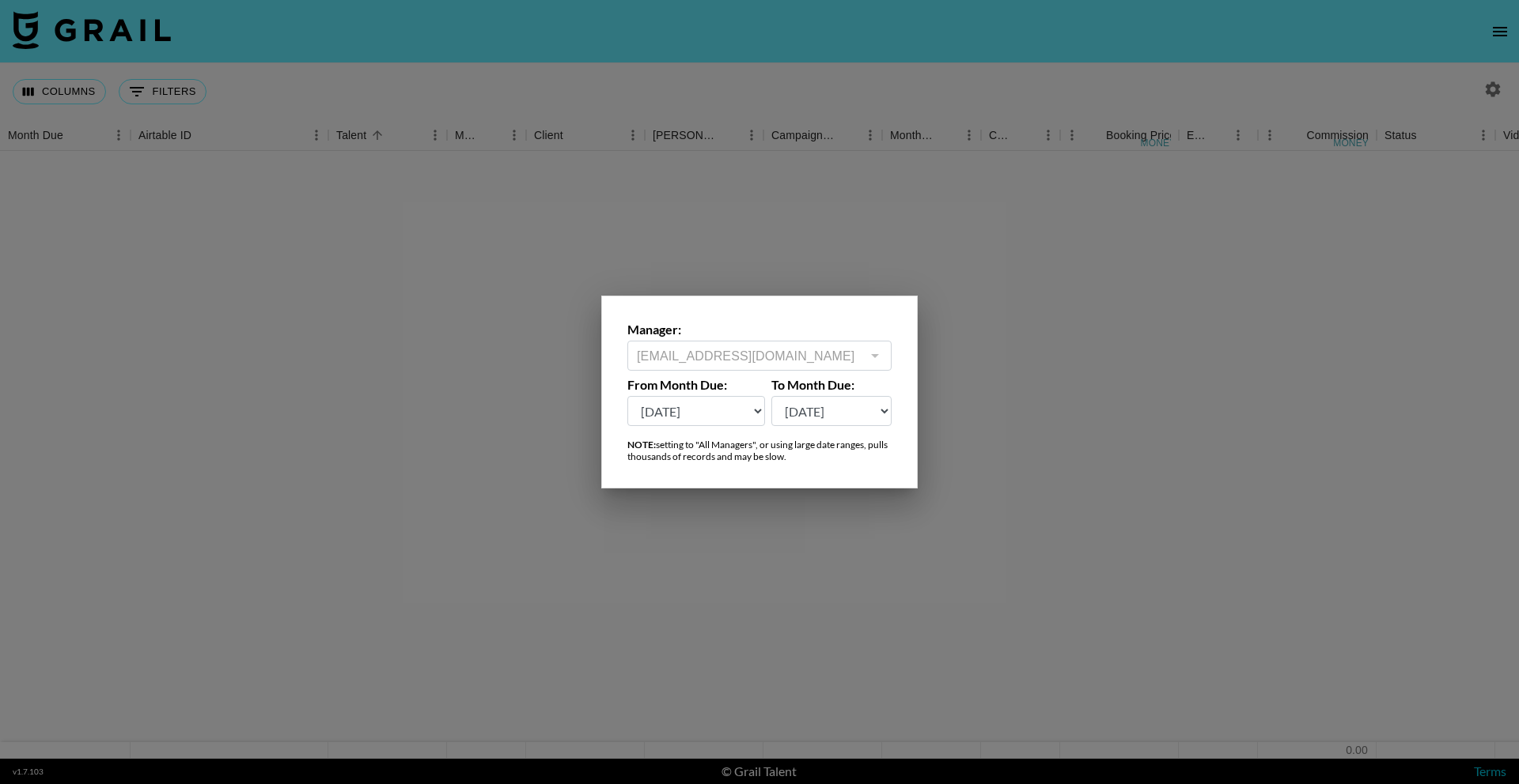
click at [674, 76] on div at bounding box center [760, 392] width 1519 height 784
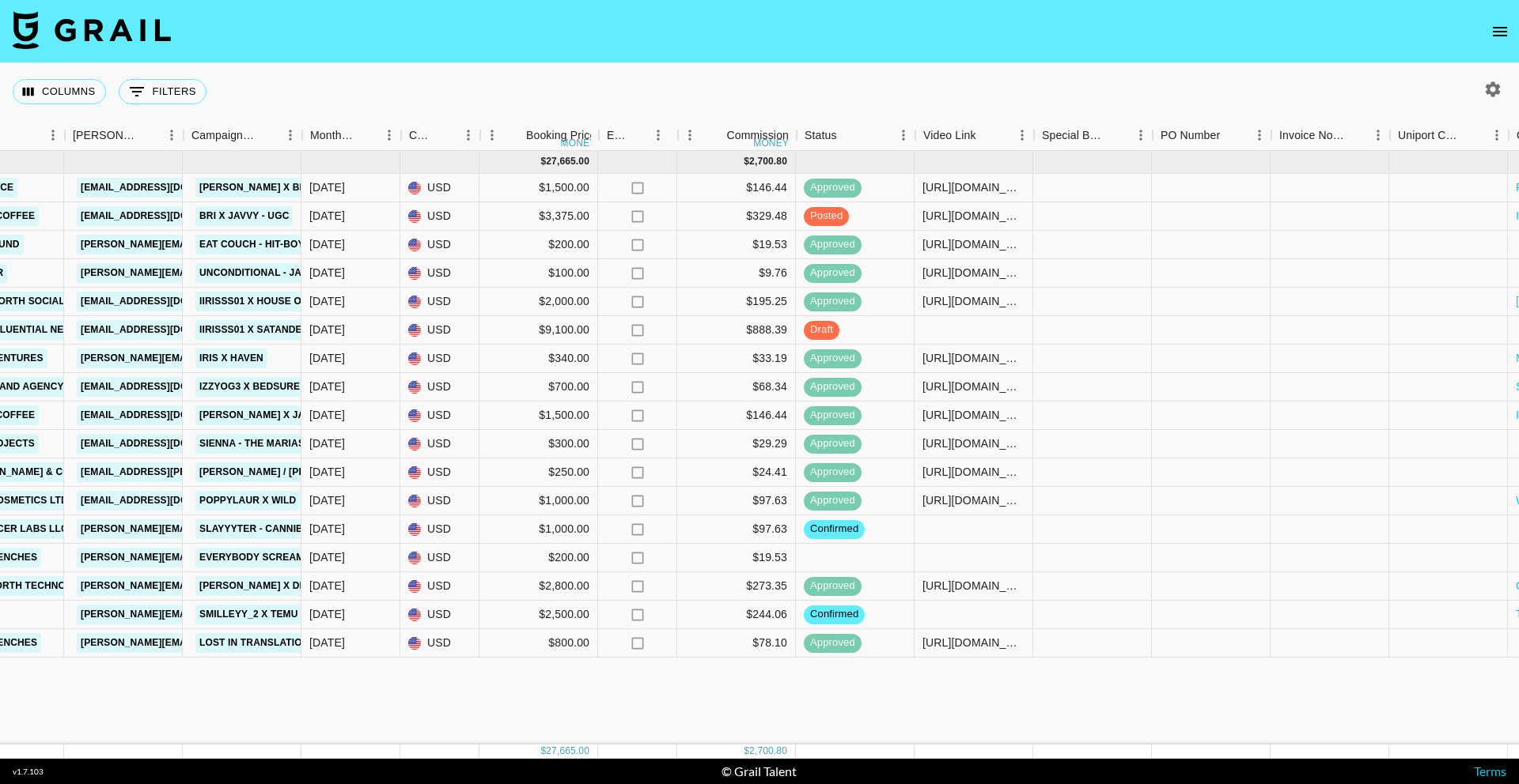
scroll to position [0, 580]
click at [960, 564] on div at bounding box center [974, 557] width 118 height 28
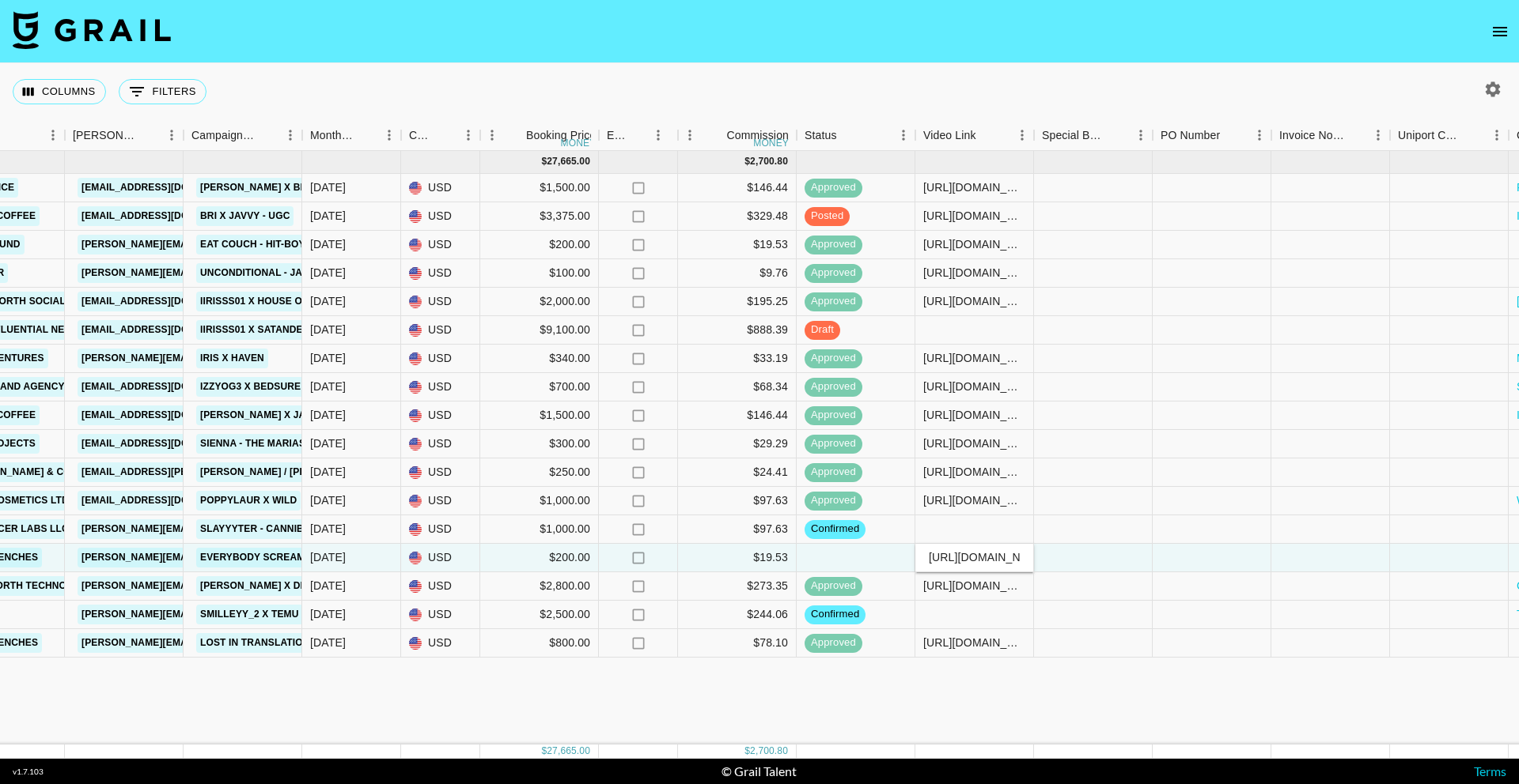
scroll to position [0, 256]
type input "https://www.tiktok.com/@quinthebooks/video/7551506510308855073"
click at [1065, 560] on div at bounding box center [1093, 557] width 118 height 28
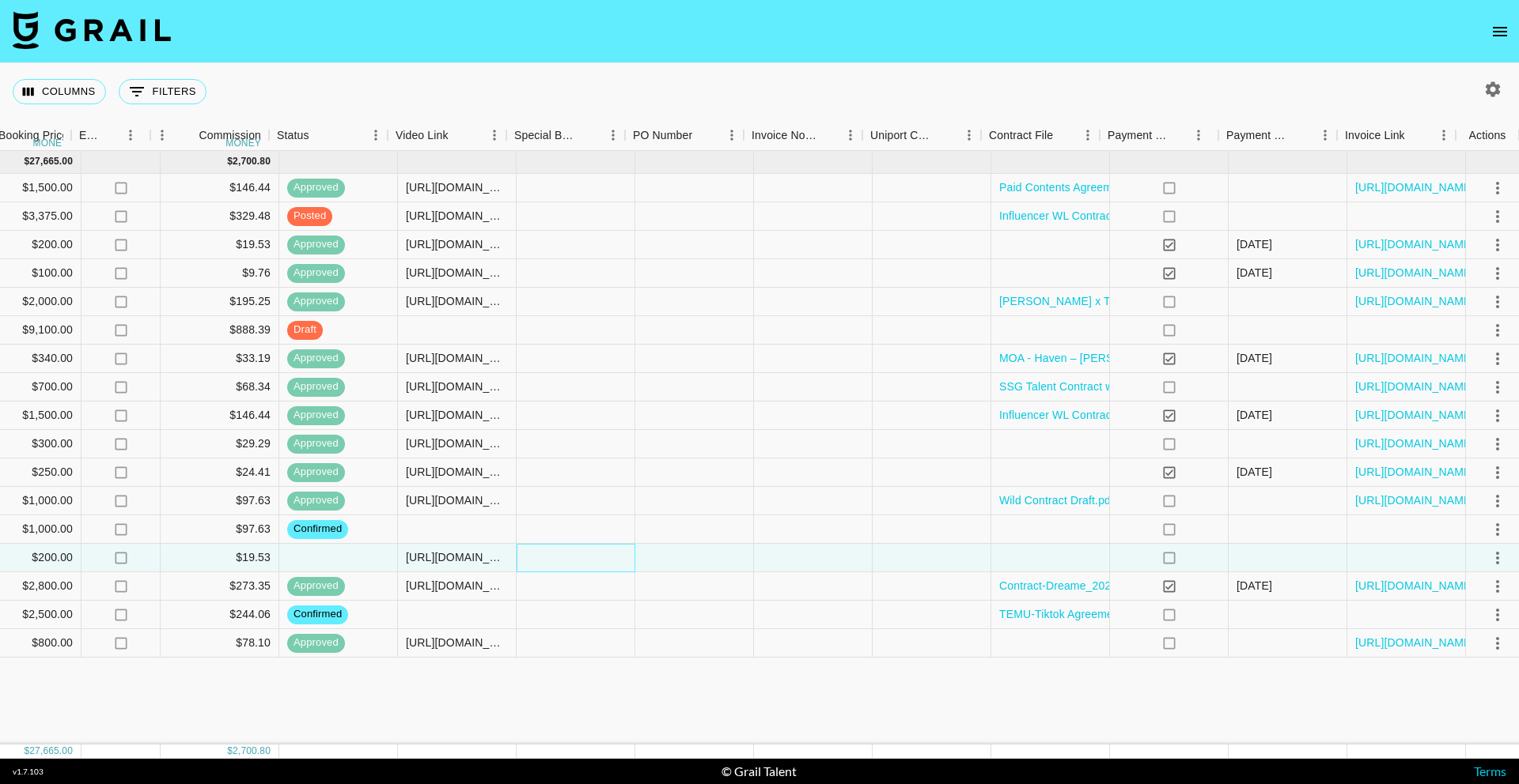
scroll to position [0, 1107]
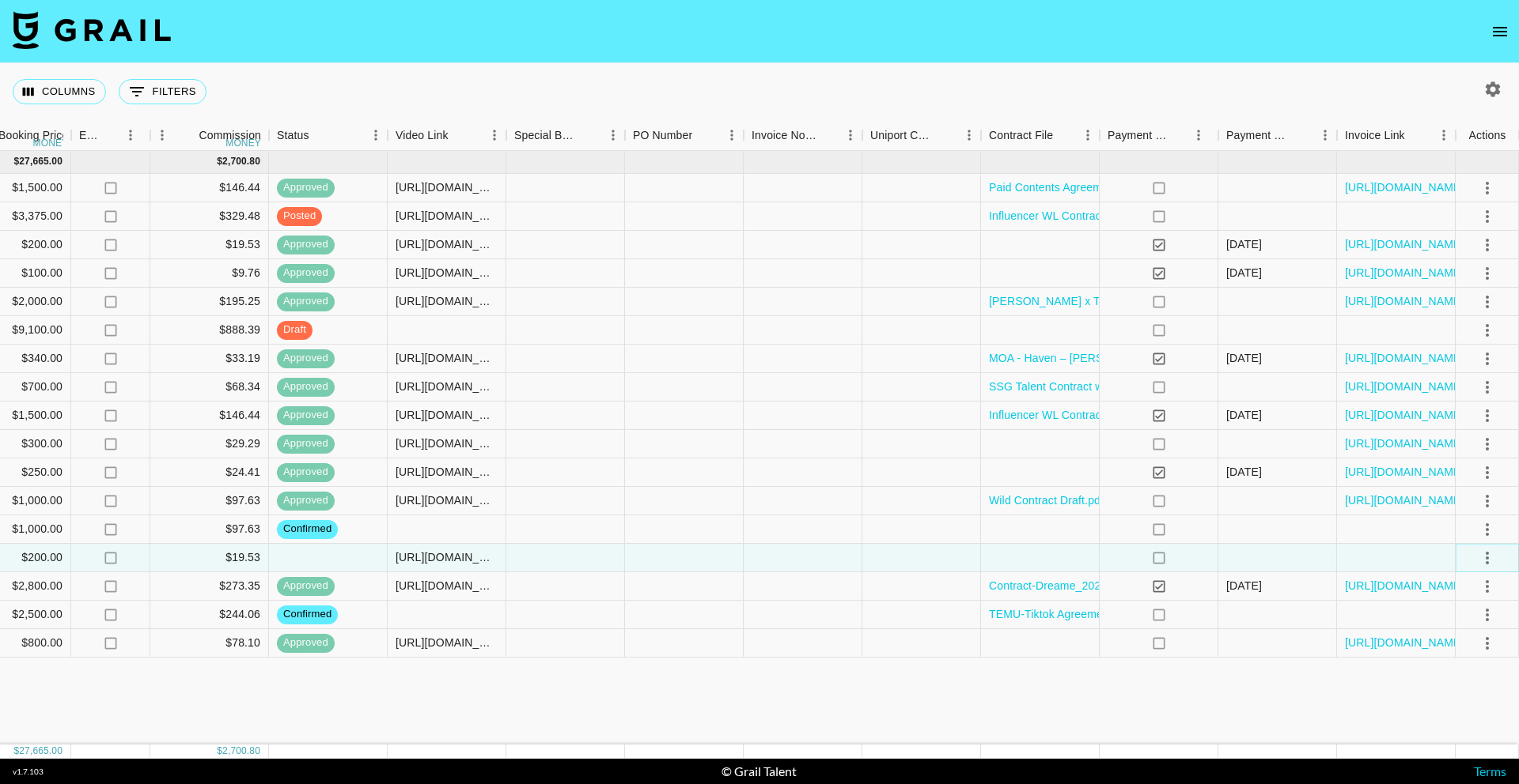
click at [1480, 560] on icon "select merge strategy" at bounding box center [1487, 558] width 19 height 19
click at [1468, 591] on li "Confirm" at bounding box center [1468, 592] width 103 height 28
click at [1462, 700] on div "Approve" at bounding box center [1452, 706] width 48 height 19
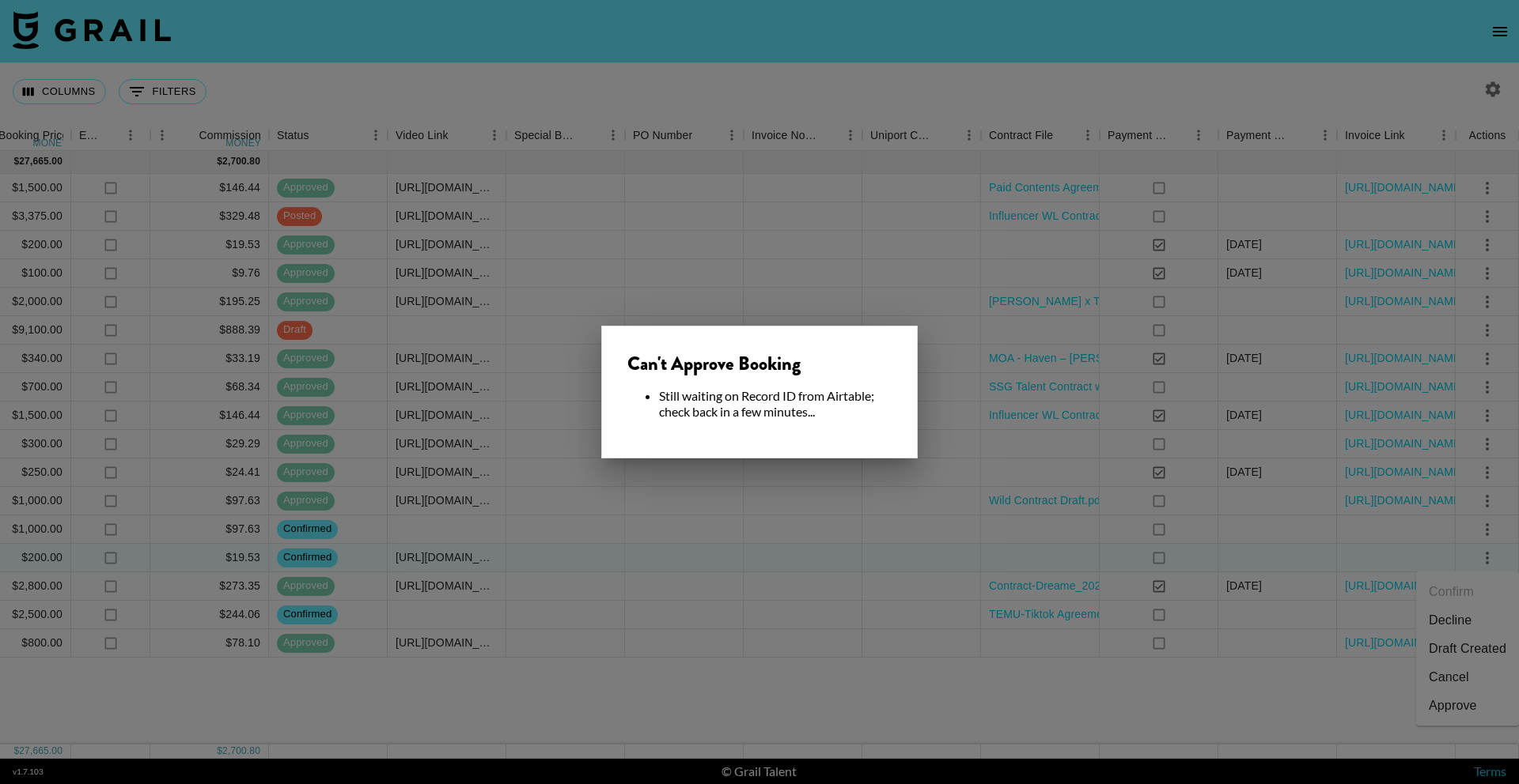
click at [824, 573] on div at bounding box center [760, 392] width 1519 height 784
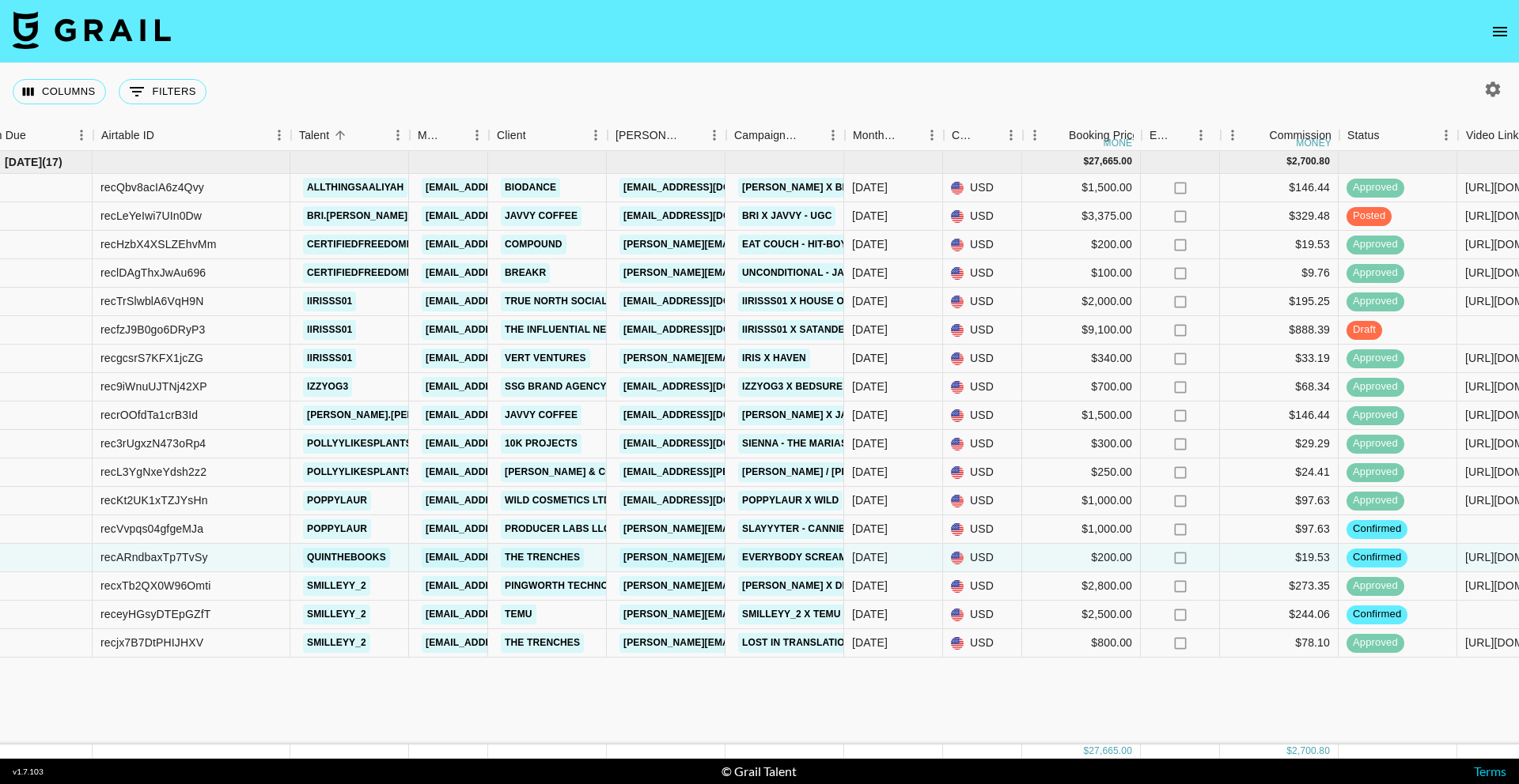
scroll to position [0, 37]
drag, startPoint x: 1287, startPoint y: 561, endPoint x: 1331, endPoint y: 560, distance: 44.0
click at [1331, 560] on div "$19.53" at bounding box center [1279, 557] width 118 height 28
copy div "$19.53"
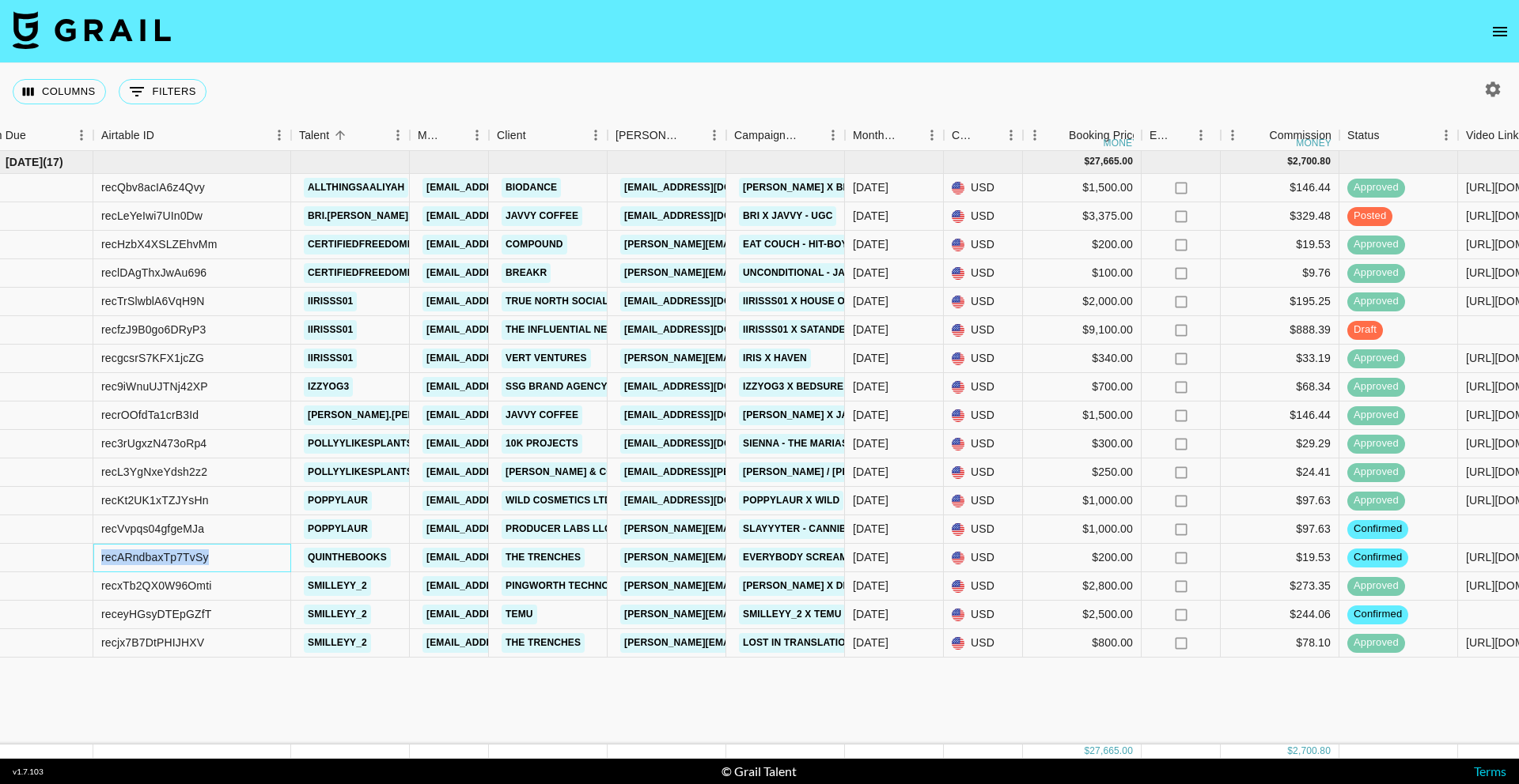
drag, startPoint x: 225, startPoint y: 562, endPoint x: 73, endPoint y: 556, distance: 152.1
click at [73, 556] on div "recARndbaxTp7TvSy quinthebooks eena@grail-talent.com The Trenches natalie@the-t…" at bounding box center [1276, 557] width 2626 height 28
copy div "recARndbaxTp7TvSy"
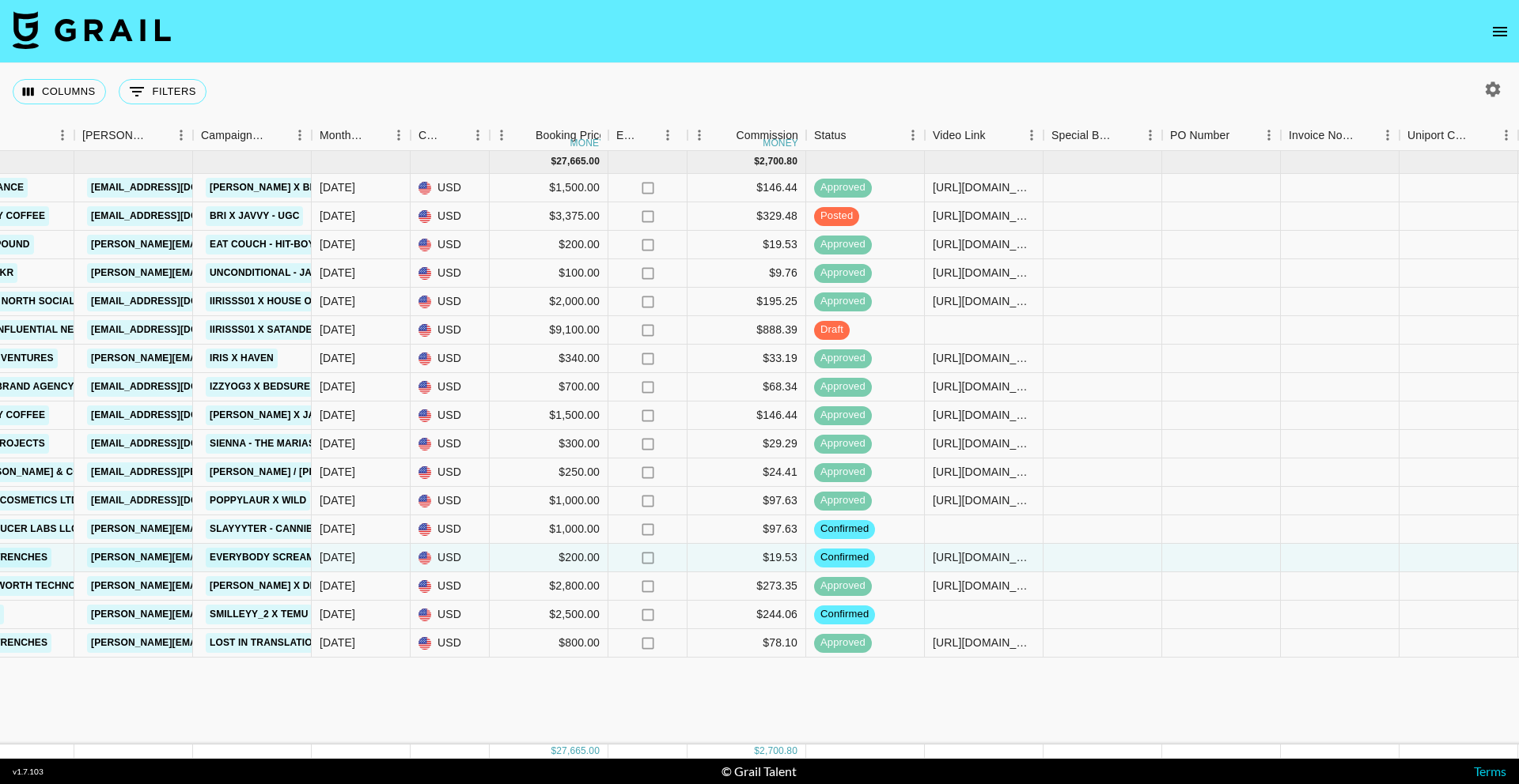
scroll to position [0, 1107]
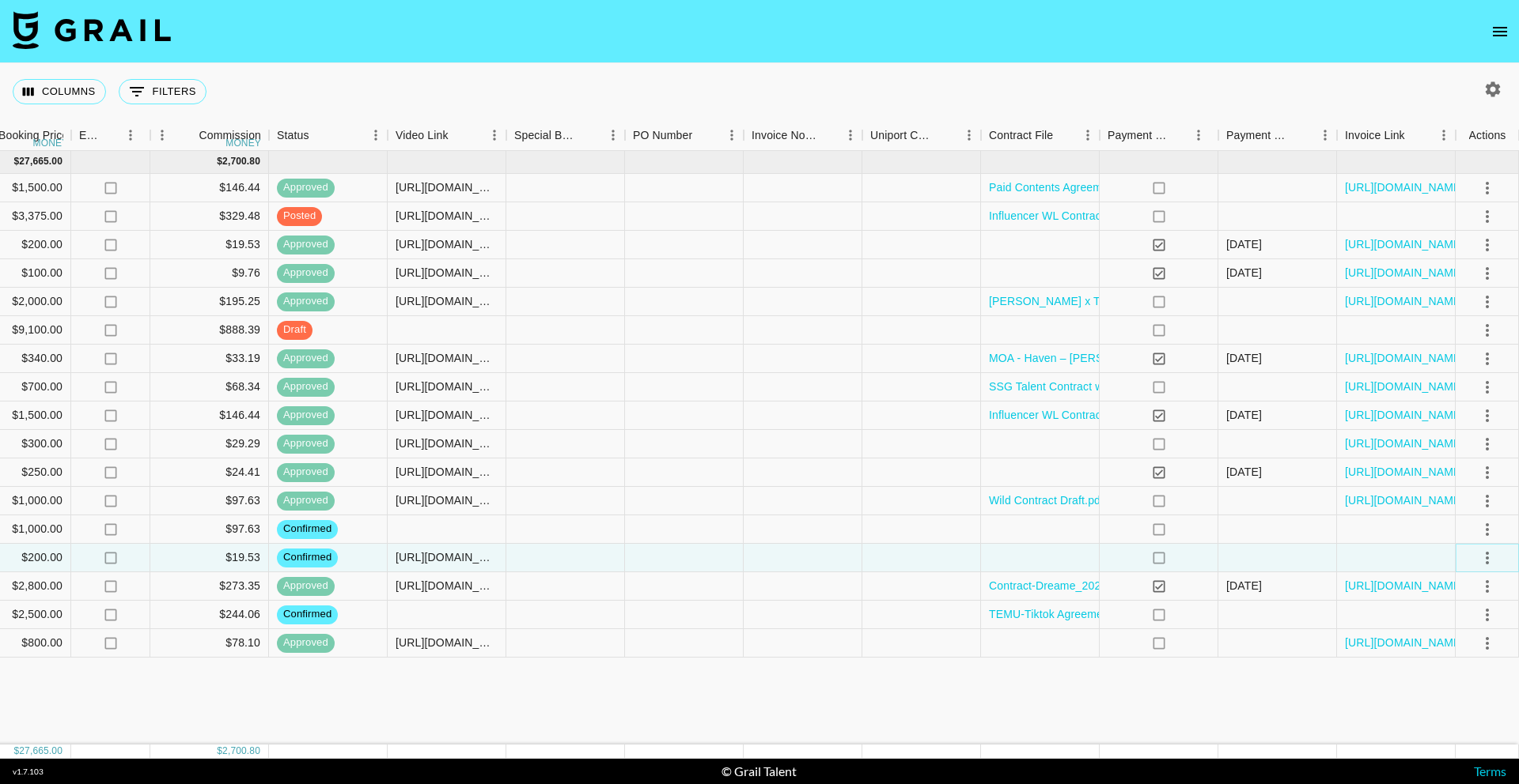
click at [1486, 556] on icon "select merge strategy" at bounding box center [1487, 558] width 3 height 13
click at [1460, 710] on div "Approve" at bounding box center [1452, 706] width 48 height 19
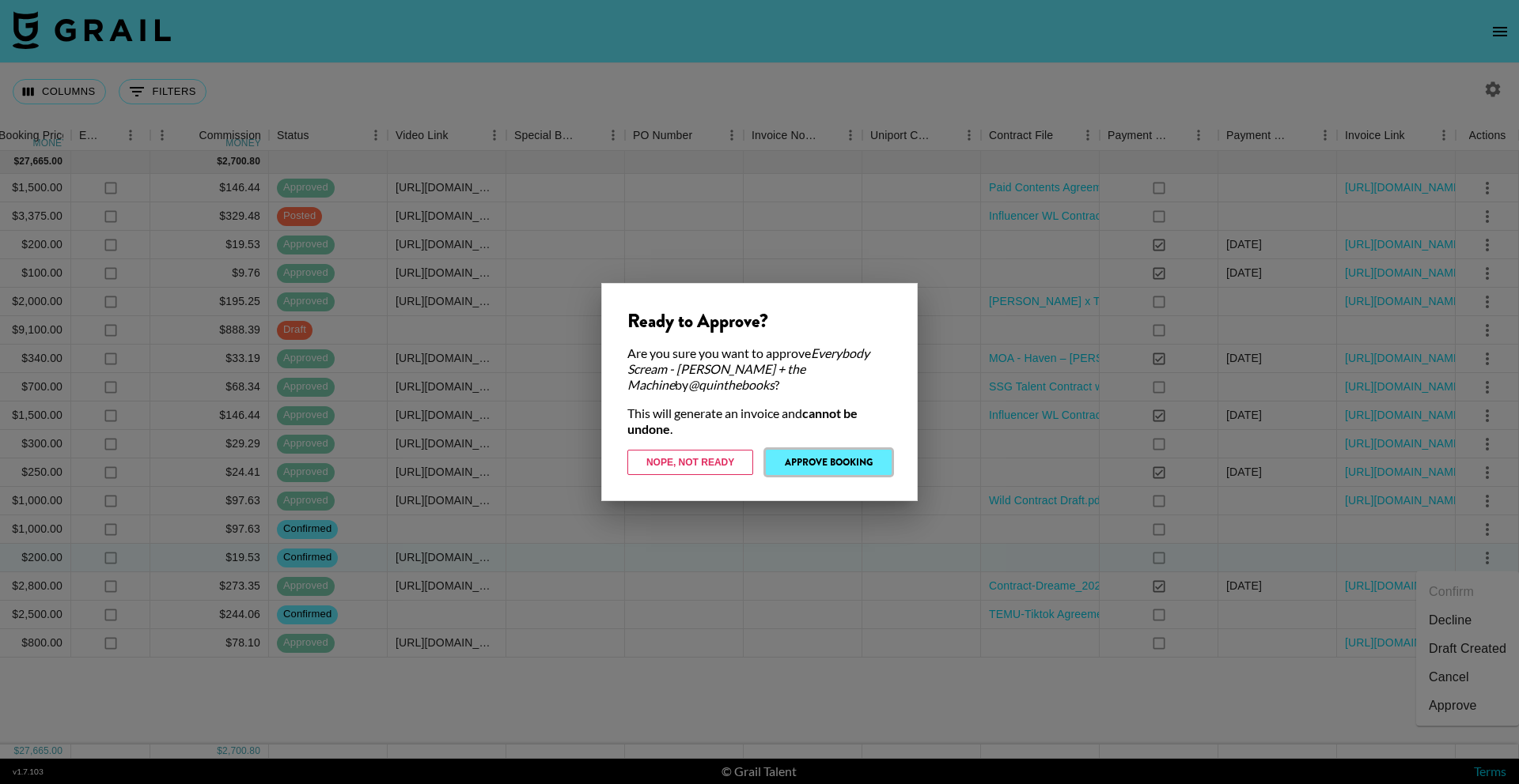
click at [844, 466] on button "Approve Booking" at bounding box center [829, 462] width 126 height 25
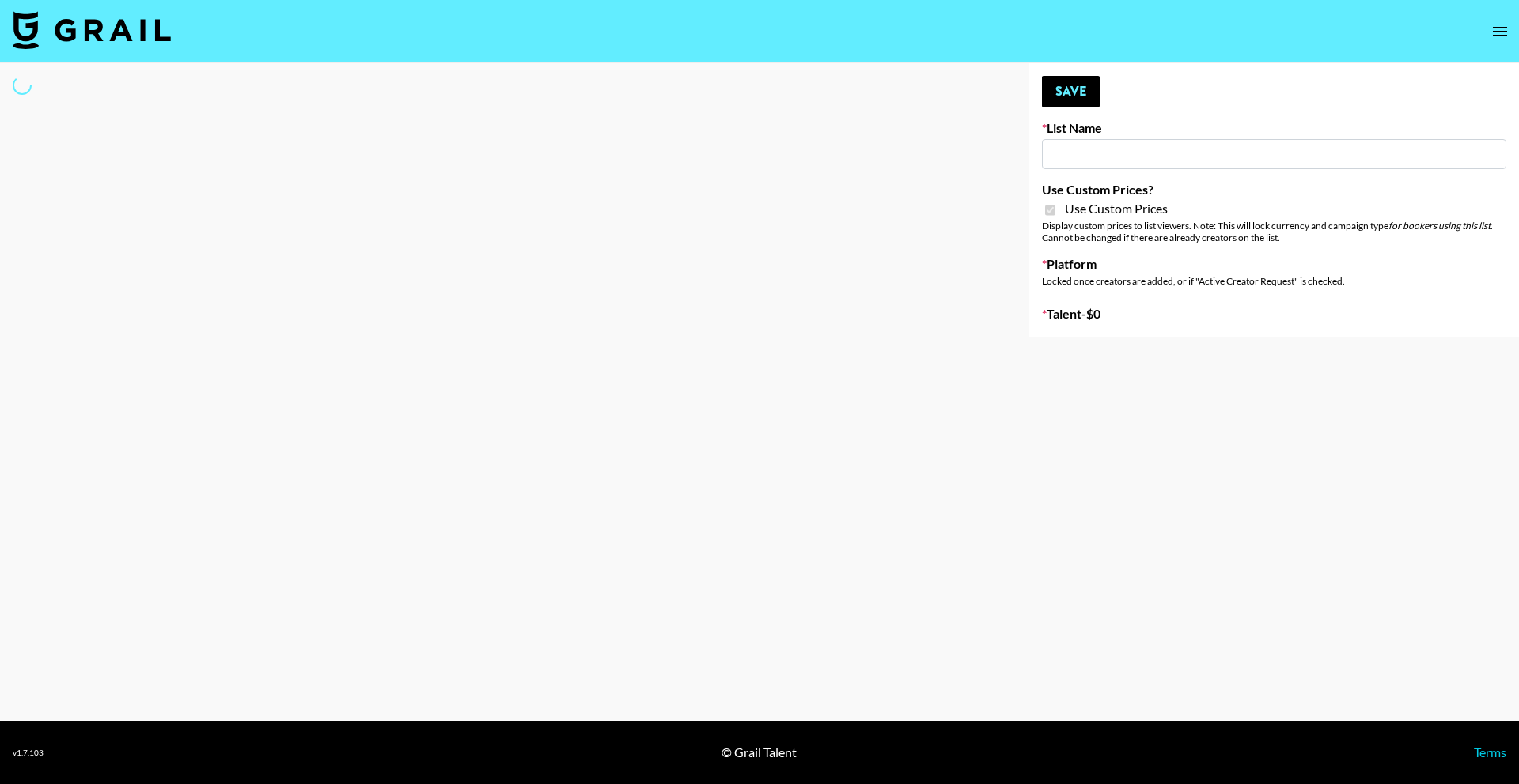
select select "Song"
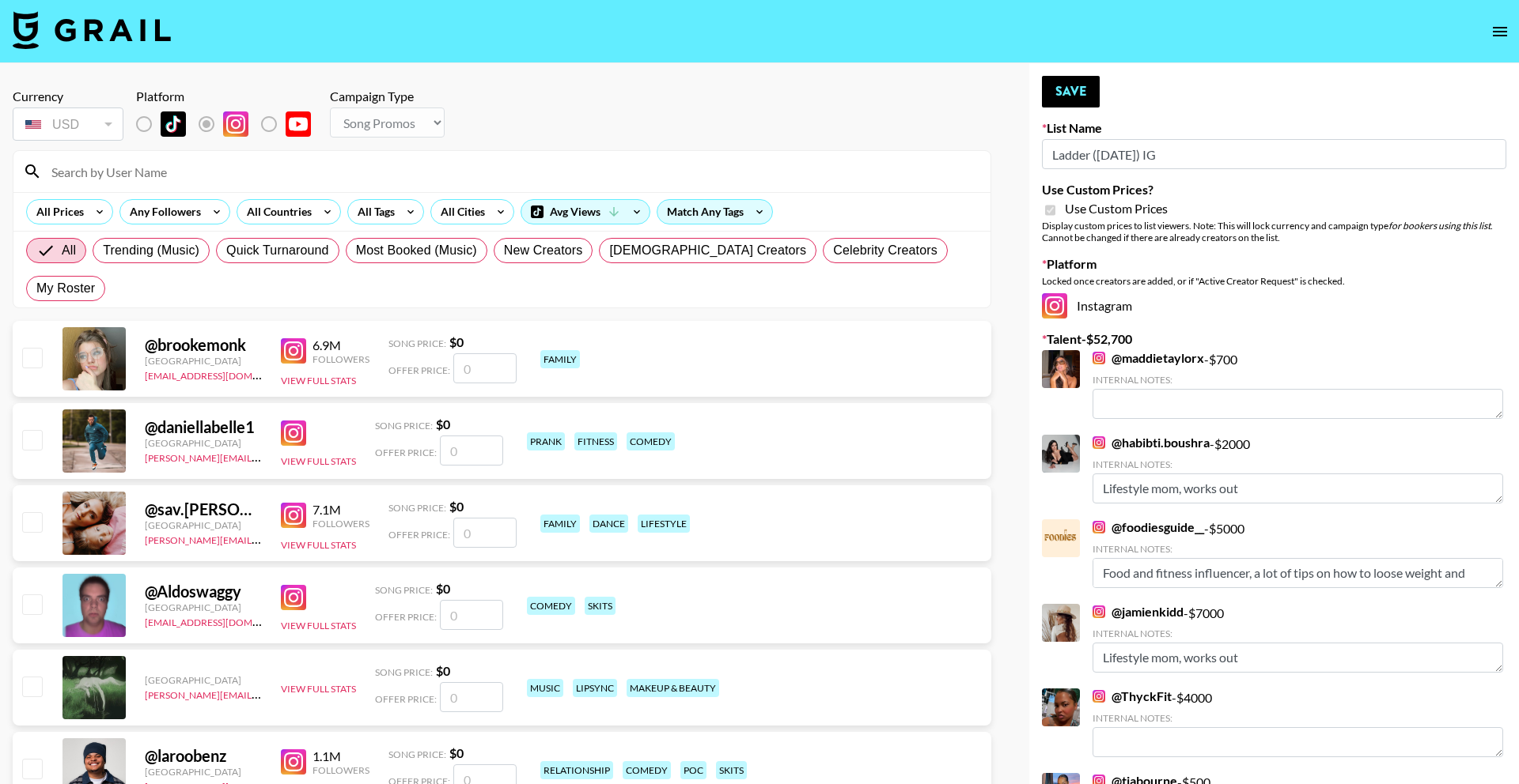
type input "Ladder ([DATE]) IG"
checkbox input "true"
click at [452, 179] on input at bounding box center [511, 171] width 939 height 25
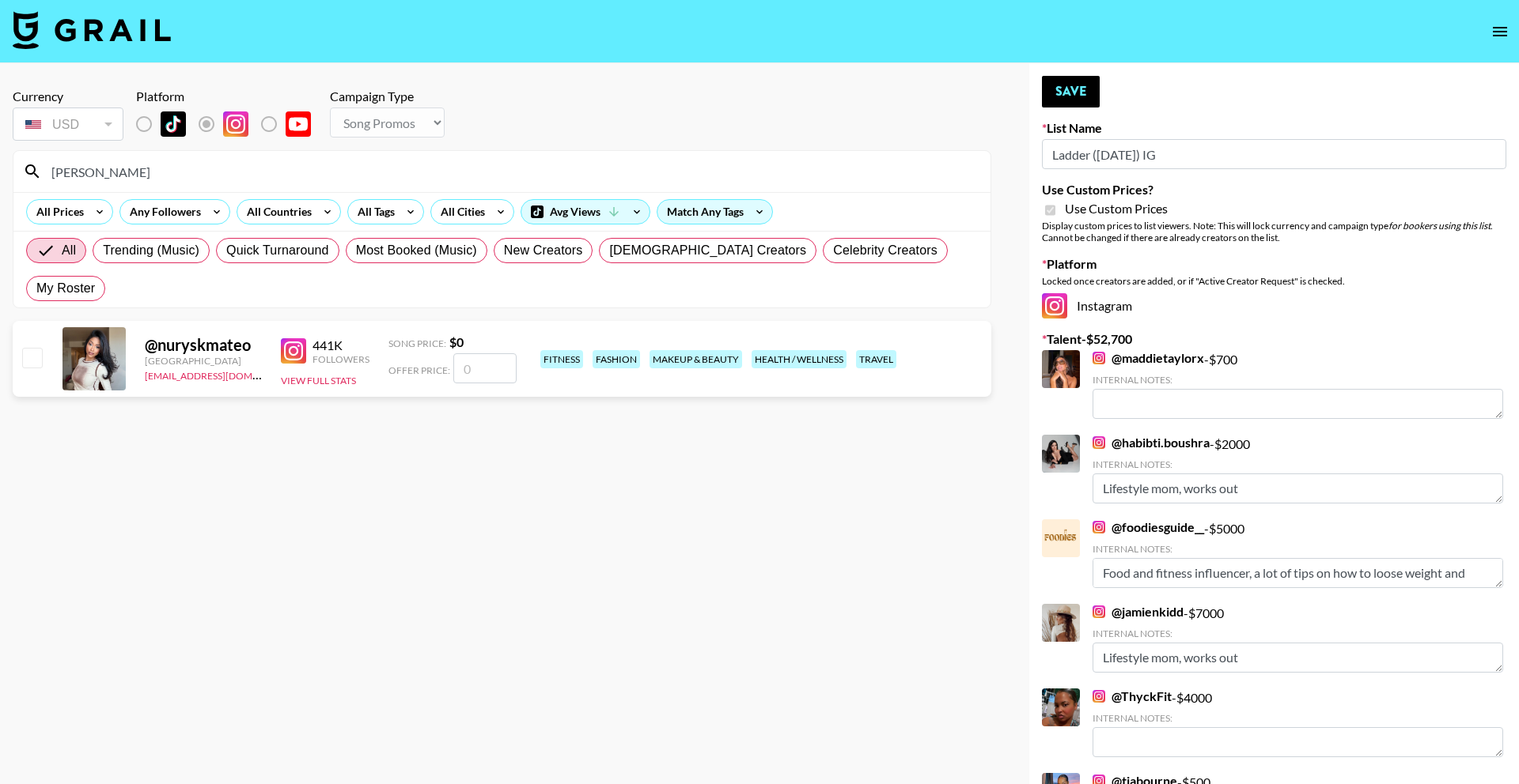
type input "[PERSON_NAME]"
click at [492, 353] on input "number" at bounding box center [484, 367] width 64 height 30
checkbox input "true"
type input "7000"
click at [1074, 92] on button "Save" at bounding box center [1071, 91] width 58 height 31
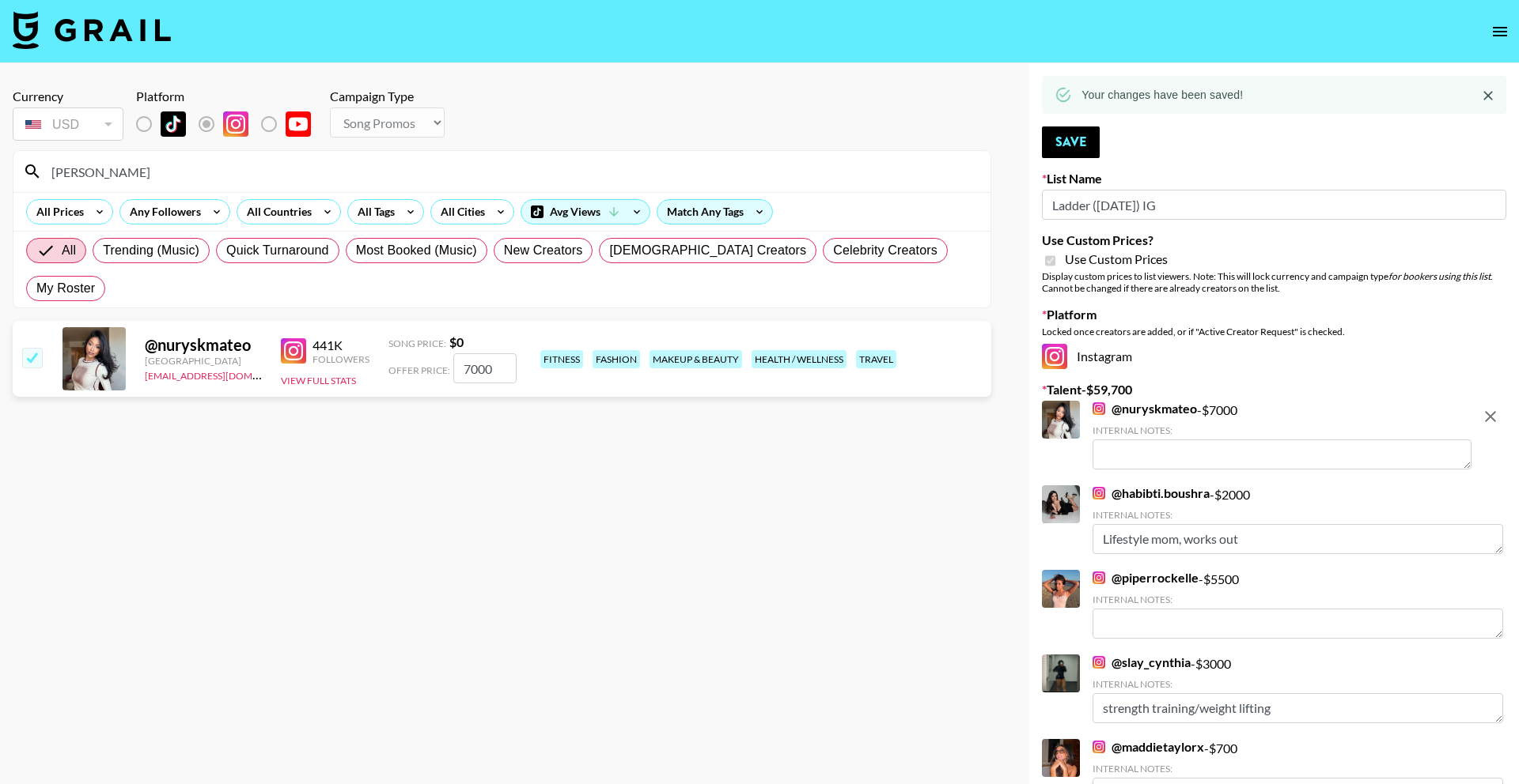
click at [365, 192] on div "All Prices Any Followers All Countries All Tags All Cities Avg Views Match Any …" at bounding box center [502, 211] width 977 height 39
click at [365, 179] on input "[PERSON_NAME]" at bounding box center [511, 171] width 939 height 25
type input "analyse"
click at [498, 353] on input "number" at bounding box center [484, 367] width 64 height 30
checkbox input "true"
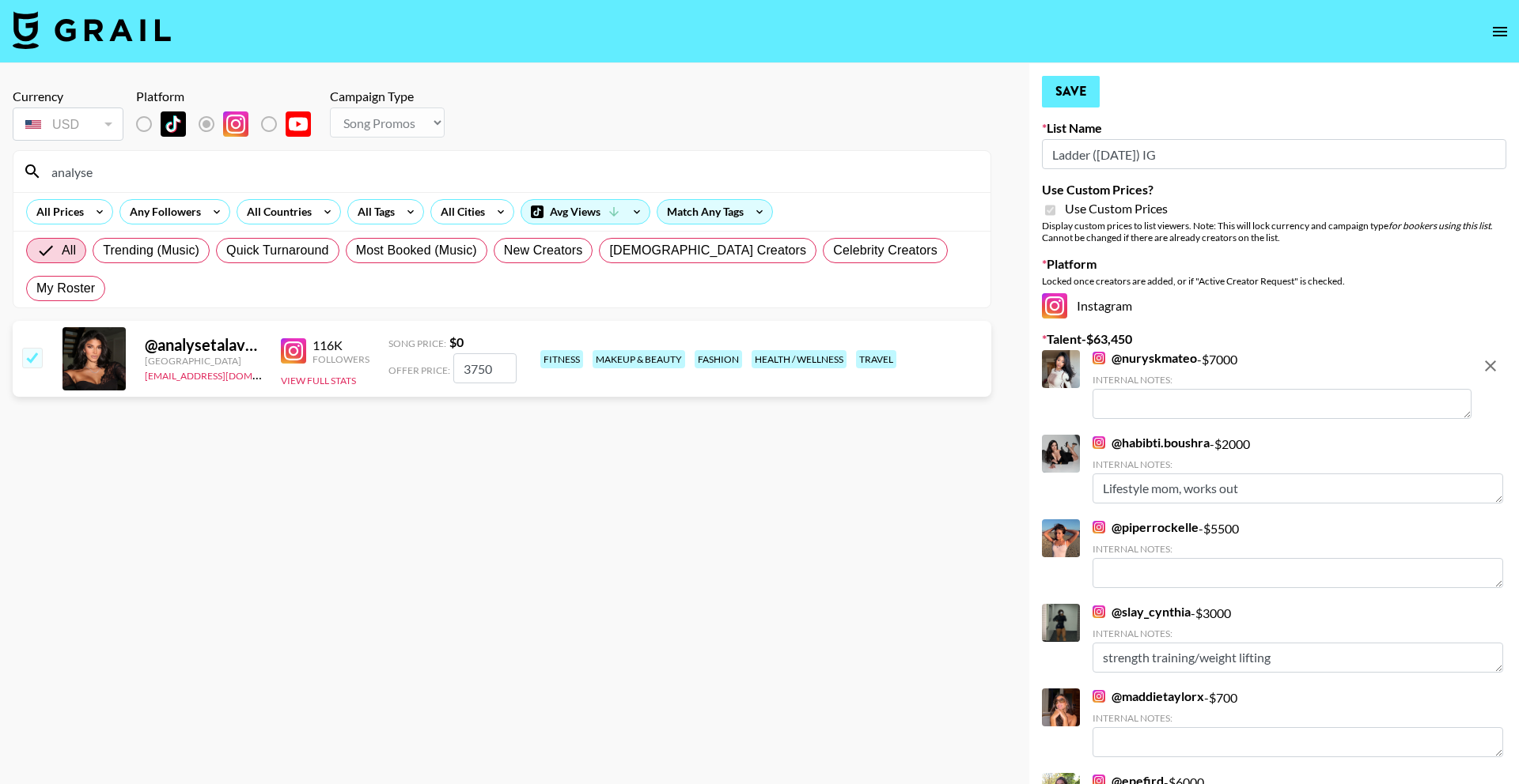
type input "3750"
click at [1076, 95] on button "Save" at bounding box center [1071, 91] width 58 height 31
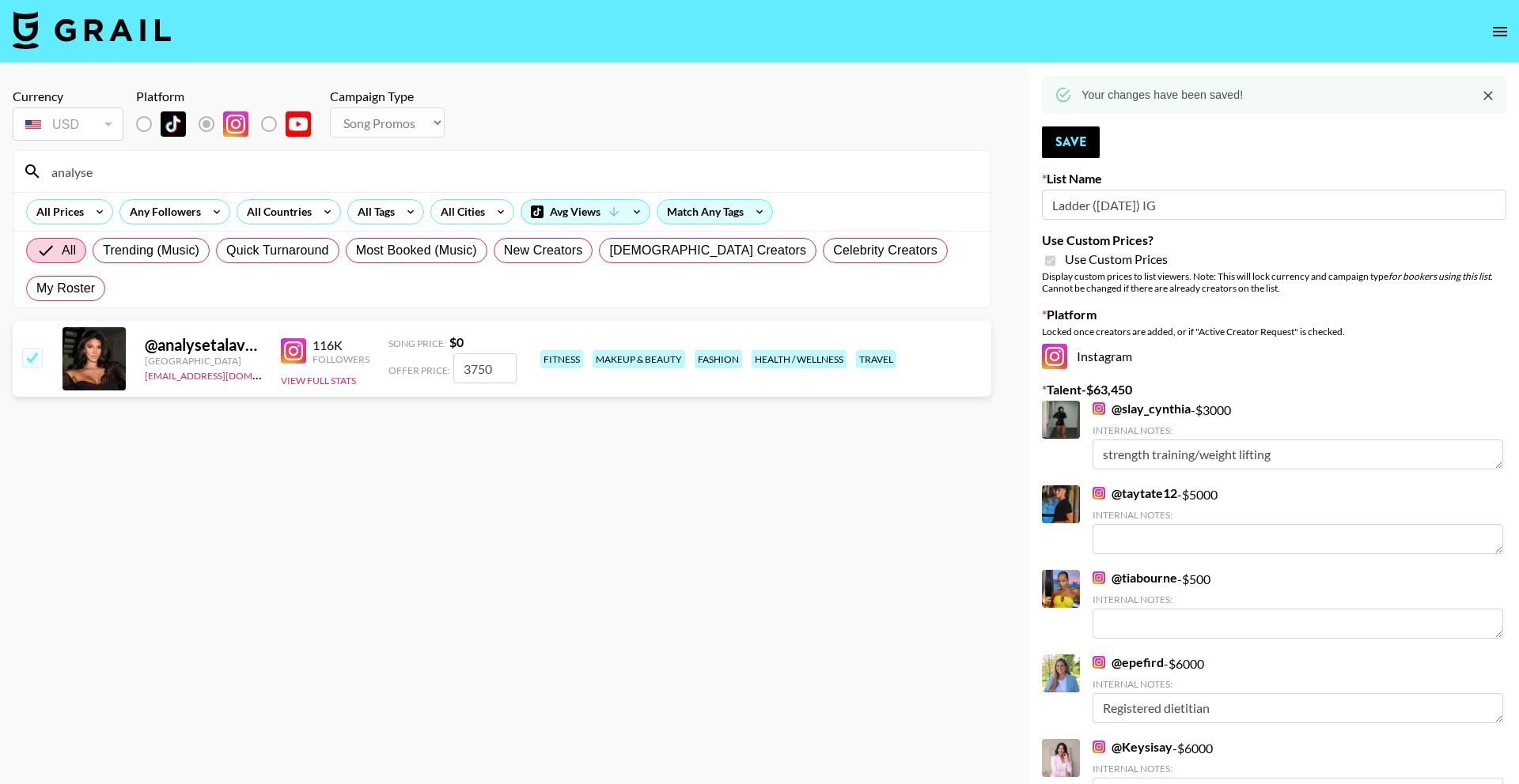
click at [292, 165] on input "analyse" at bounding box center [511, 171] width 939 height 25
type input "diandra"
click at [465, 353] on input "number" at bounding box center [471, 367] width 64 height 30
checkbox input "true"
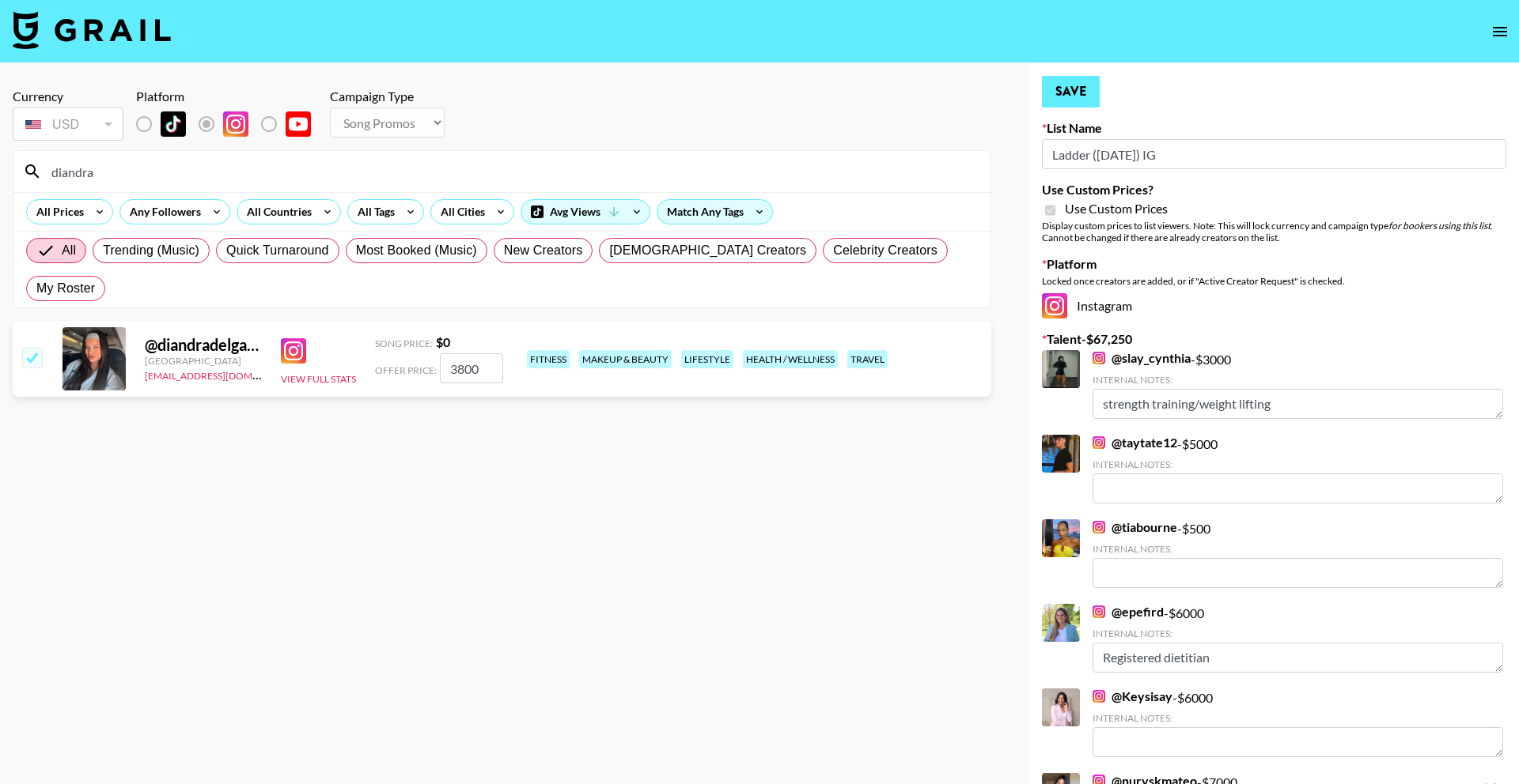
type input "3800"
click at [1093, 92] on button "Save" at bounding box center [1071, 91] width 58 height 31
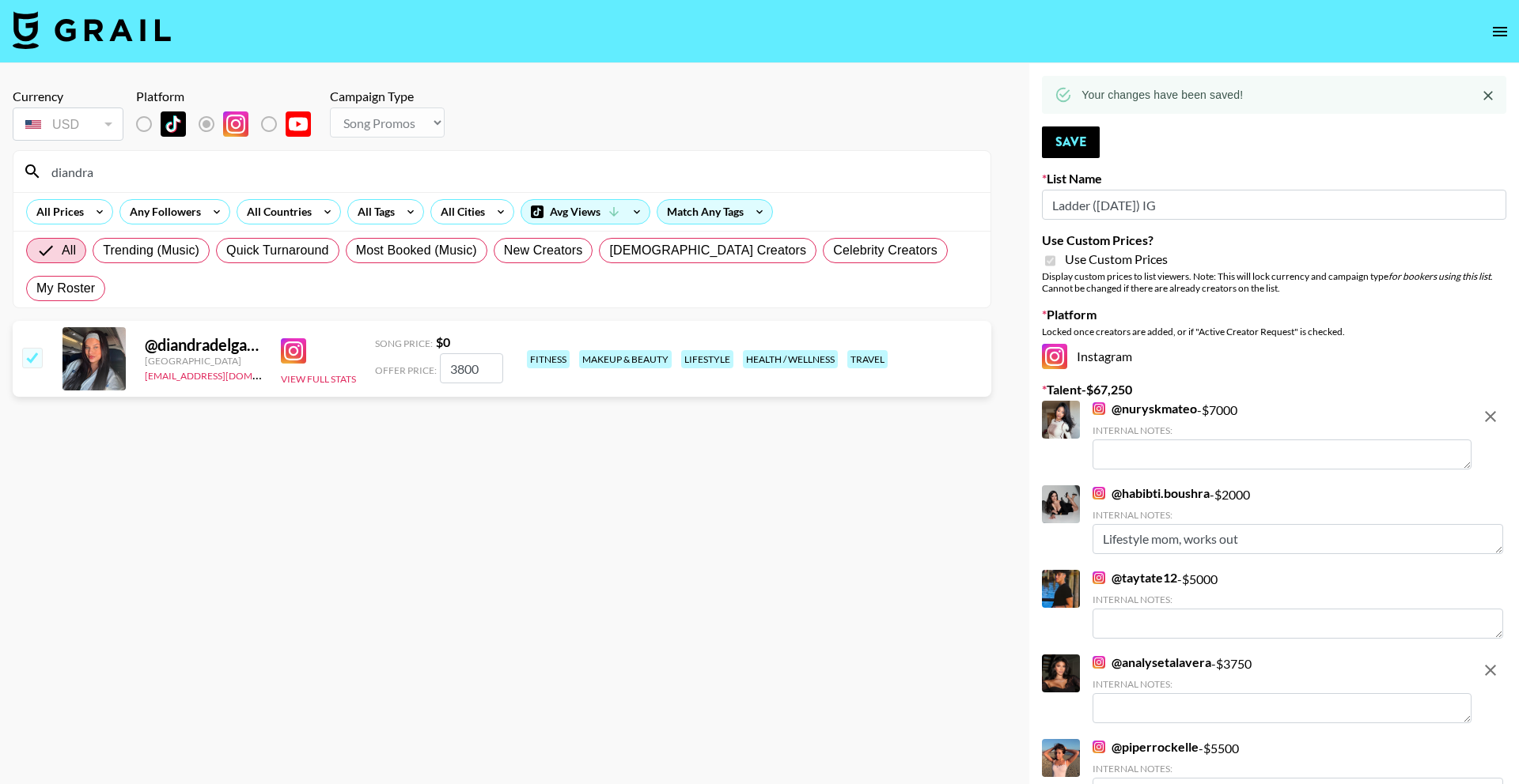
click at [428, 181] on input "diandra" at bounding box center [511, 171] width 939 height 25
type input "[PERSON_NAME]"
click at [467, 353] on input "number" at bounding box center [471, 367] width 64 height 30
checkbox input "true"
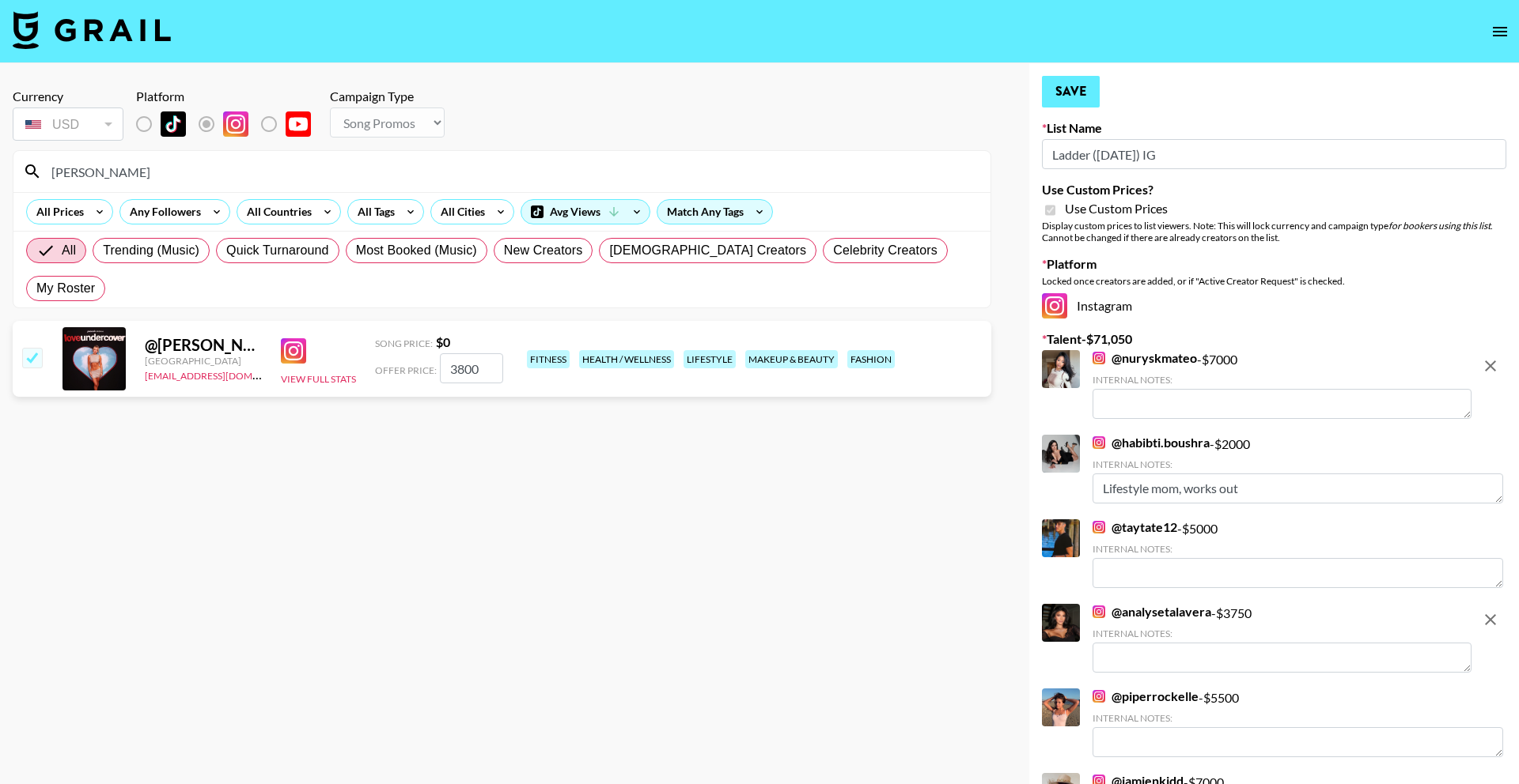
type input "3800"
click at [1083, 99] on button "Save" at bounding box center [1071, 91] width 58 height 31
